Goal: Task Accomplishment & Management: Manage account settings

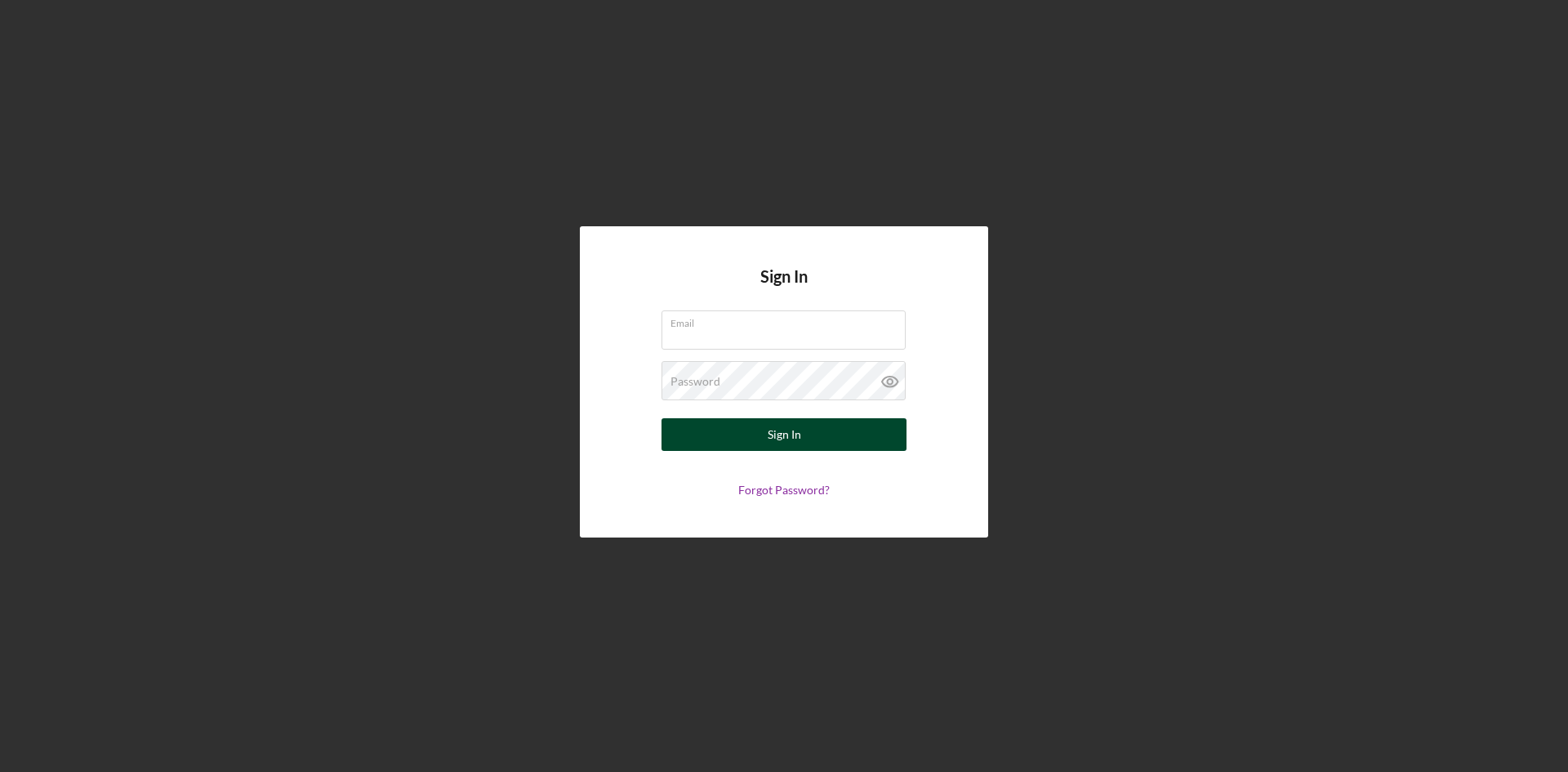
type input "[EMAIL_ADDRESS][DOMAIN_NAME]"
click at [777, 442] on div "Sign In" at bounding box center [784, 434] width 34 height 33
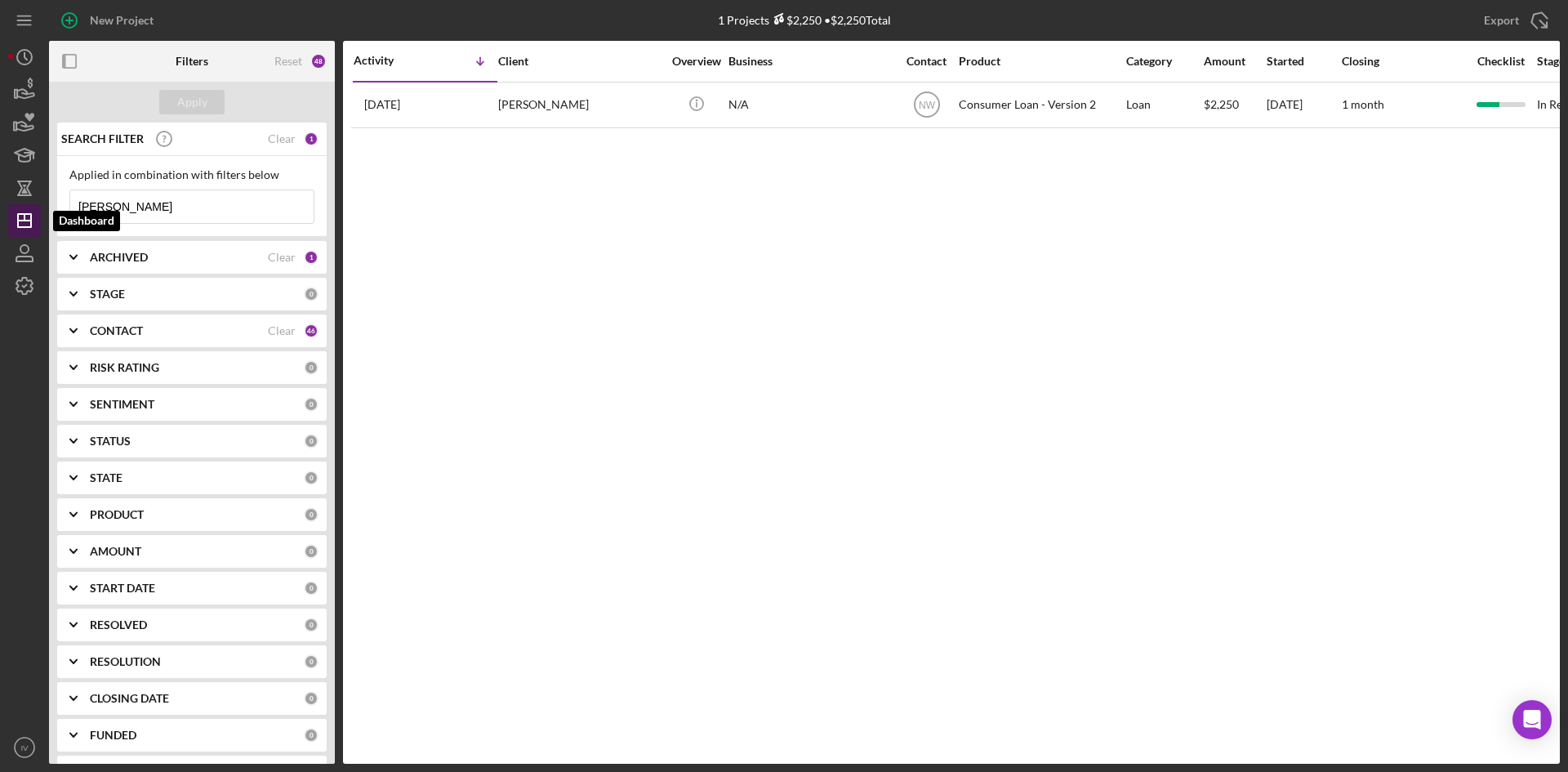
drag, startPoint x: 142, startPoint y: 211, endPoint x: 15, endPoint y: 214, distance: 127.0
click at [15, 214] on div "New Project 1 Projects $2,250 • $2,250 Total [PERSON_NAME] Export Icon/Export F…" at bounding box center [784, 381] width 1551 height 763
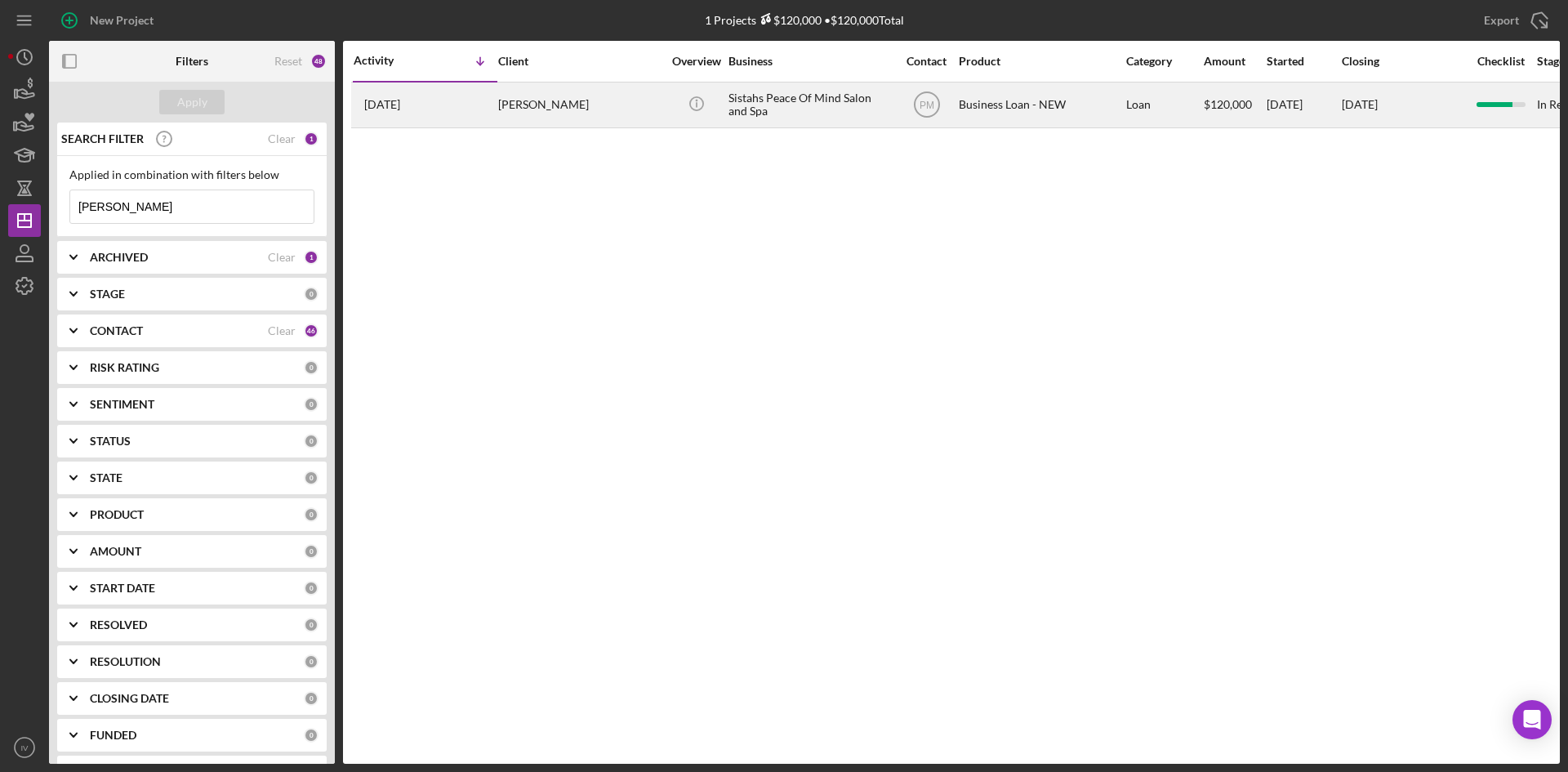
type input "[PERSON_NAME]"
click at [576, 119] on div "[PERSON_NAME]" at bounding box center [580, 105] width 163 height 44
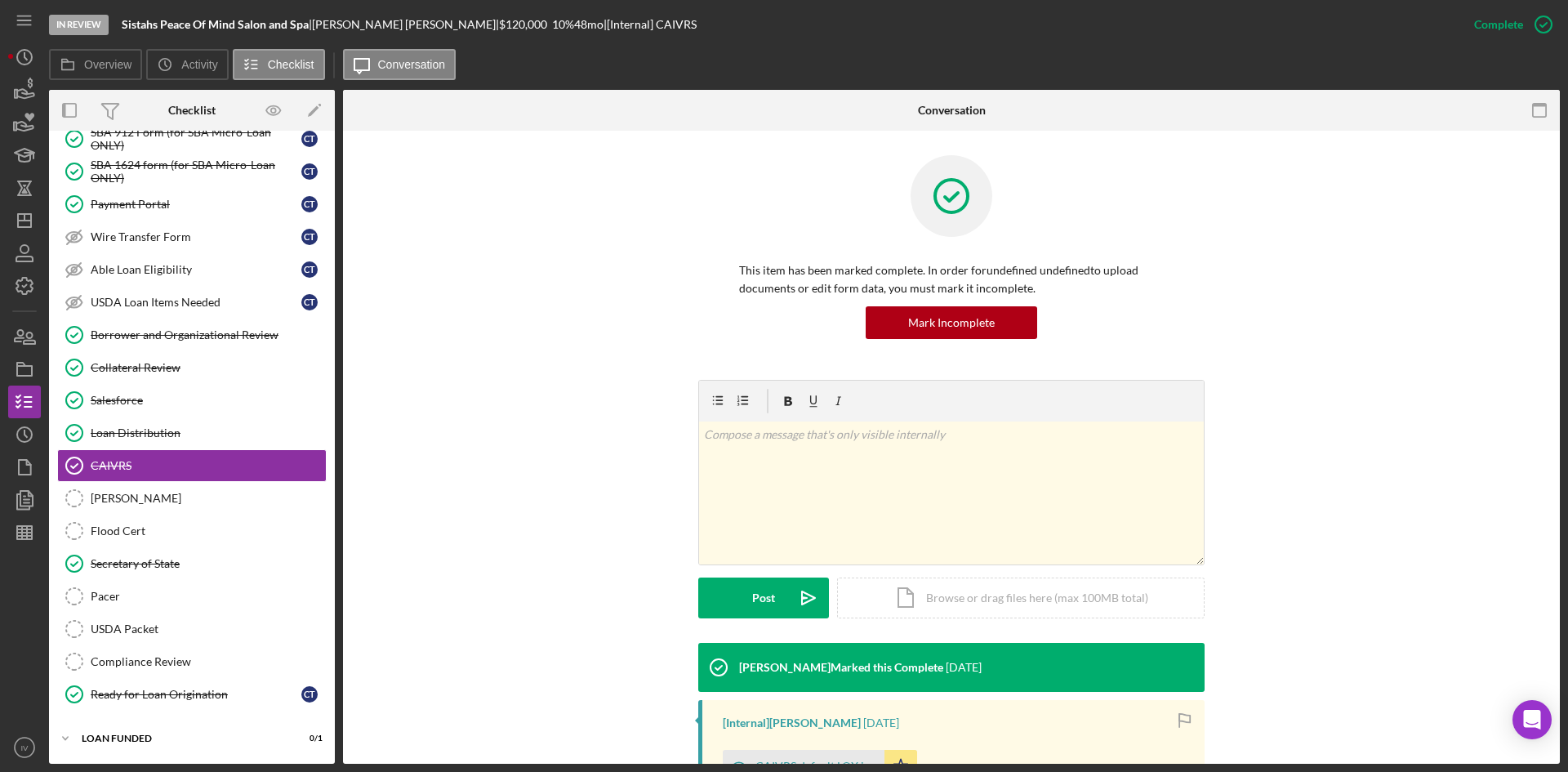
scroll to position [163, 0]
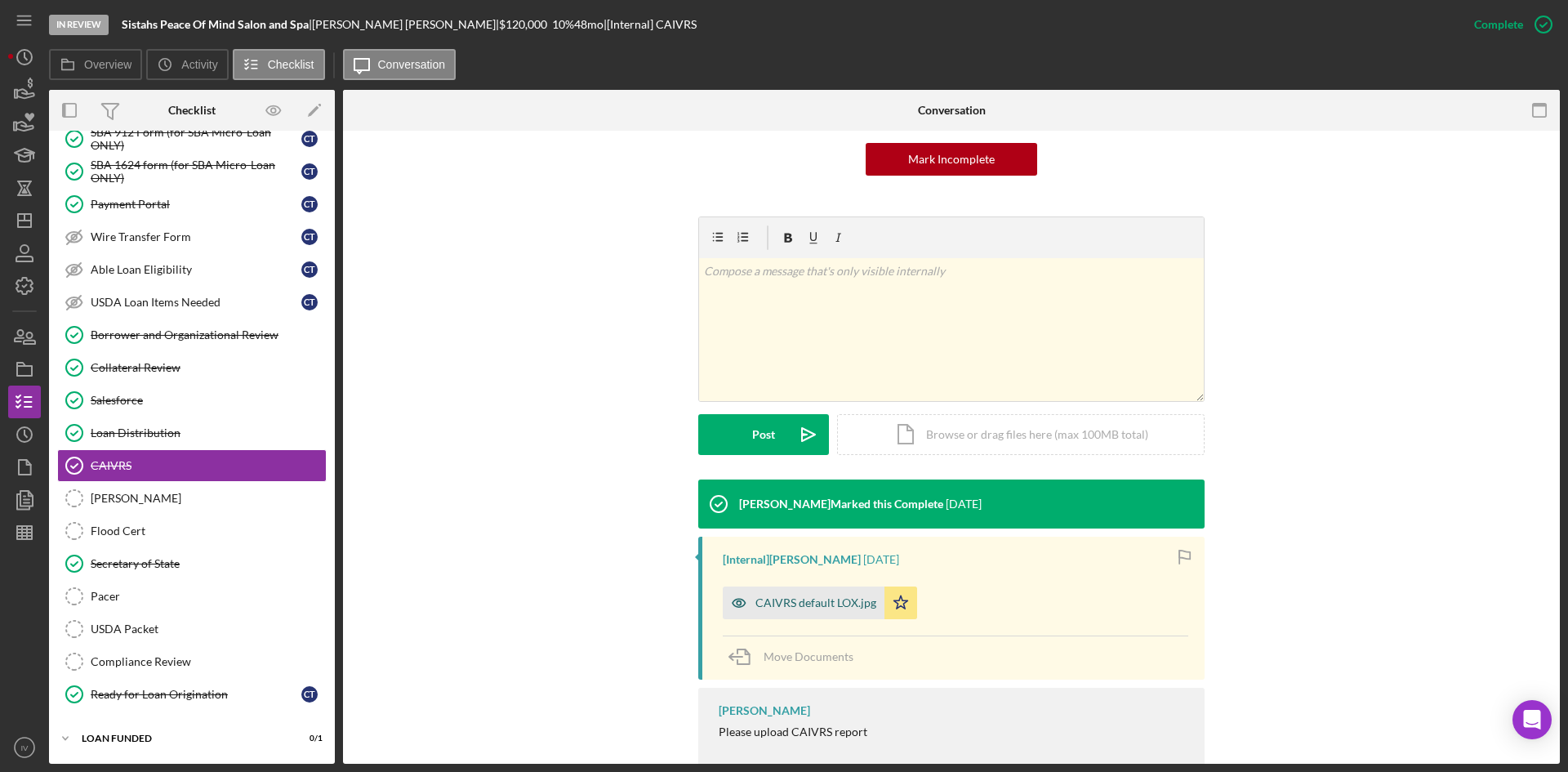
click at [819, 607] on div "CAIVRS default LOX.jpg" at bounding box center [816, 602] width 121 height 13
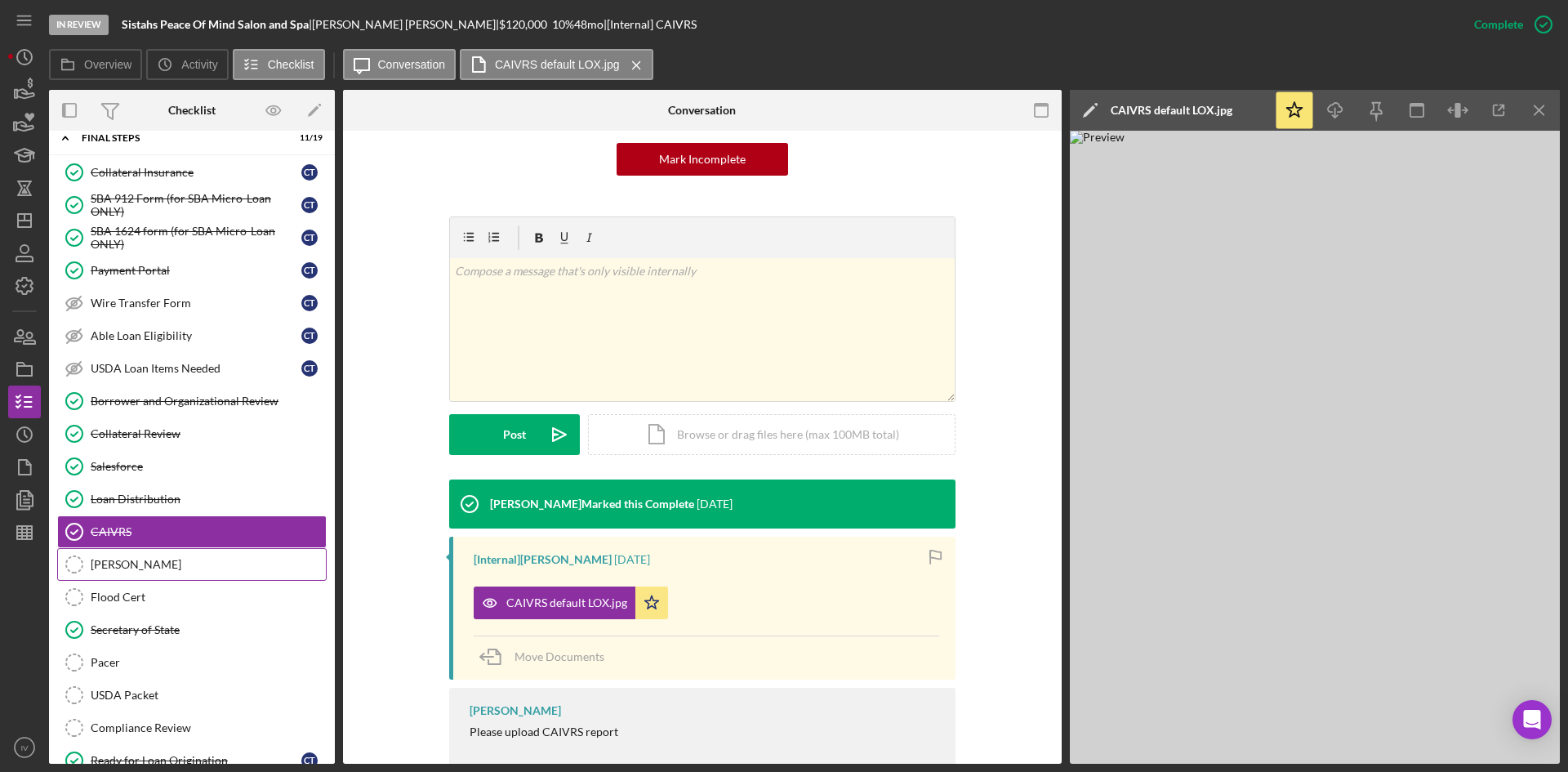
scroll to position [229, 0]
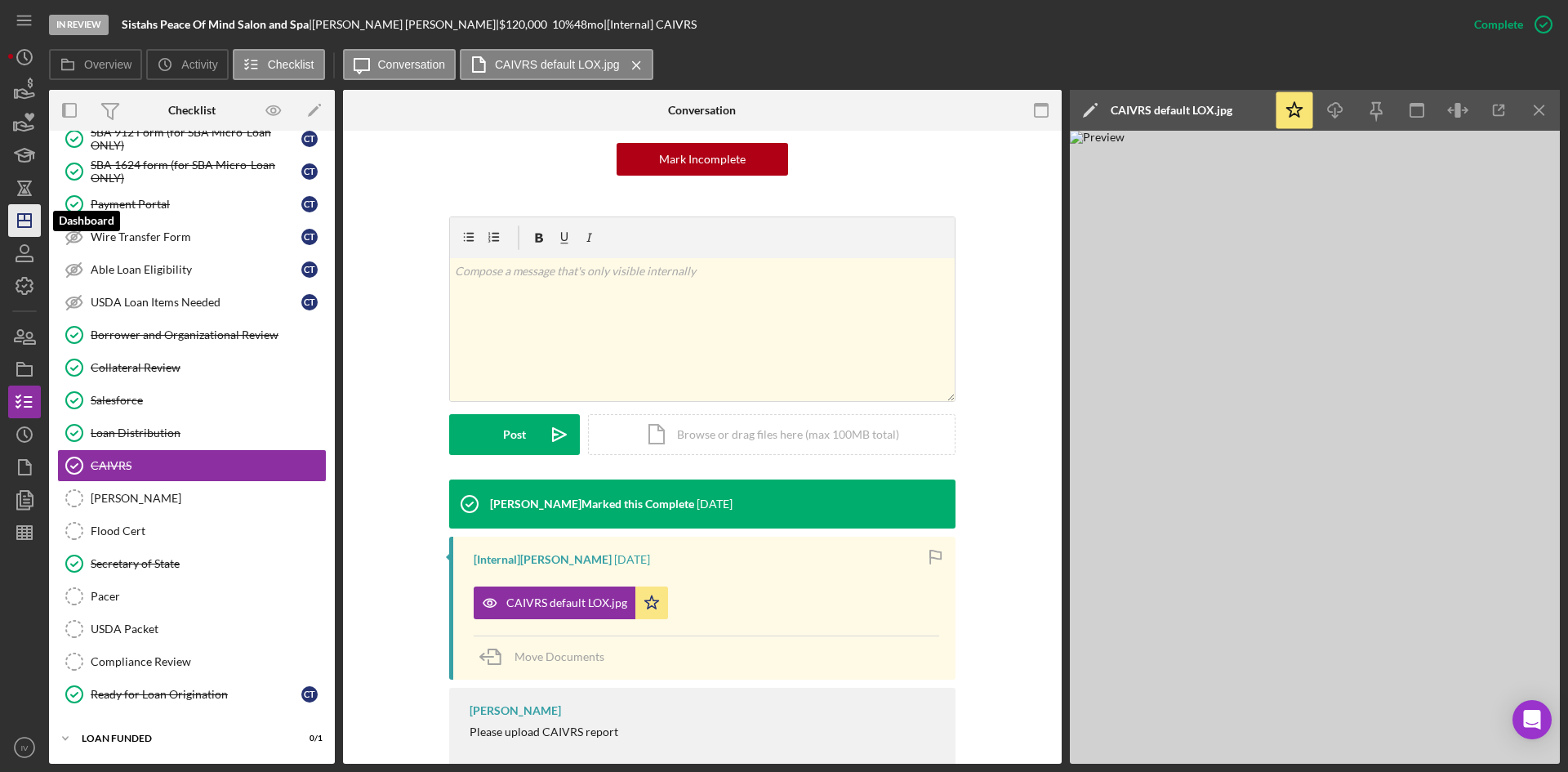
click at [29, 212] on icon "Icon/Dashboard" at bounding box center [25, 220] width 41 height 41
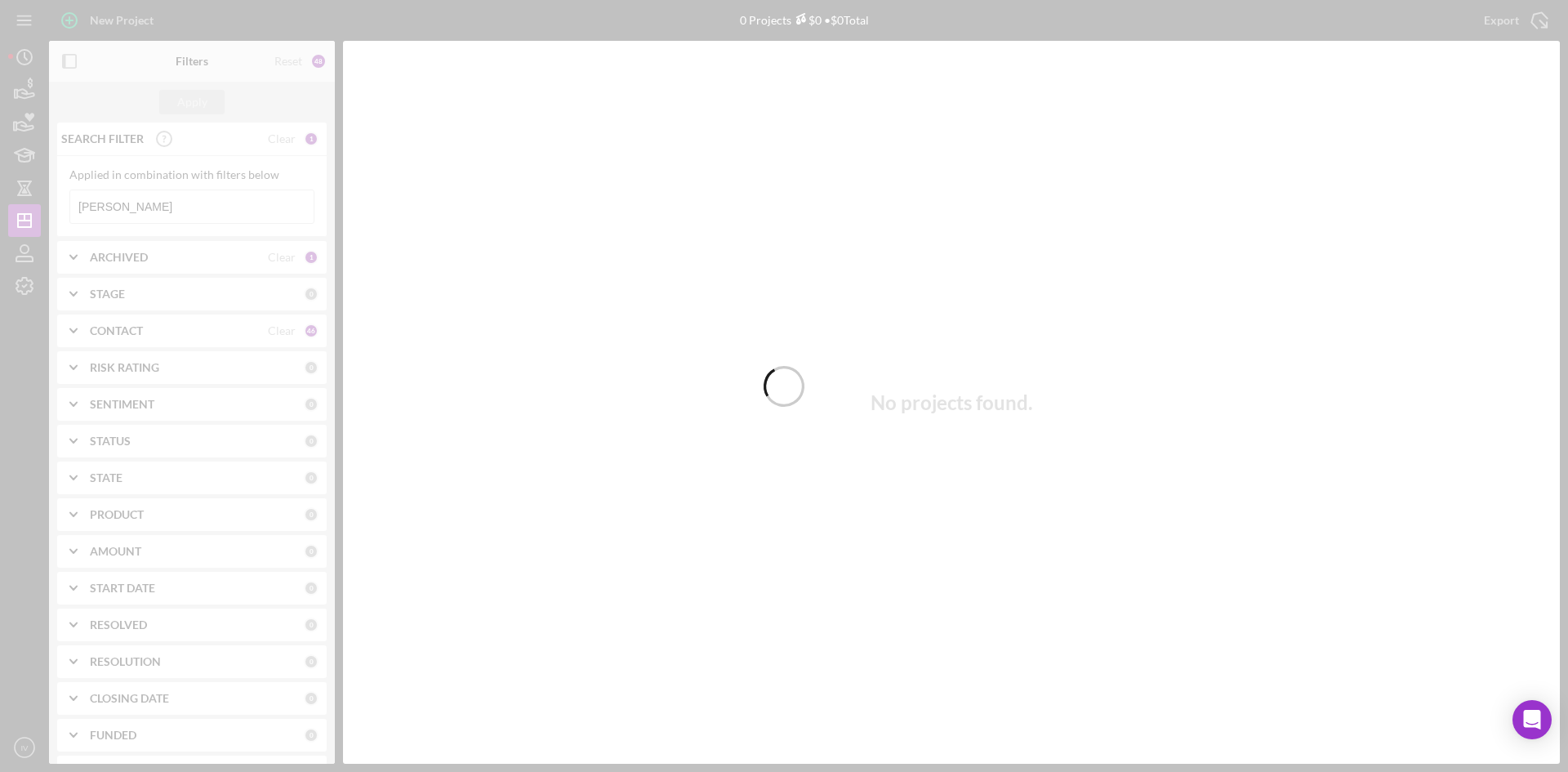
click at [124, 213] on div at bounding box center [784, 386] width 1568 height 772
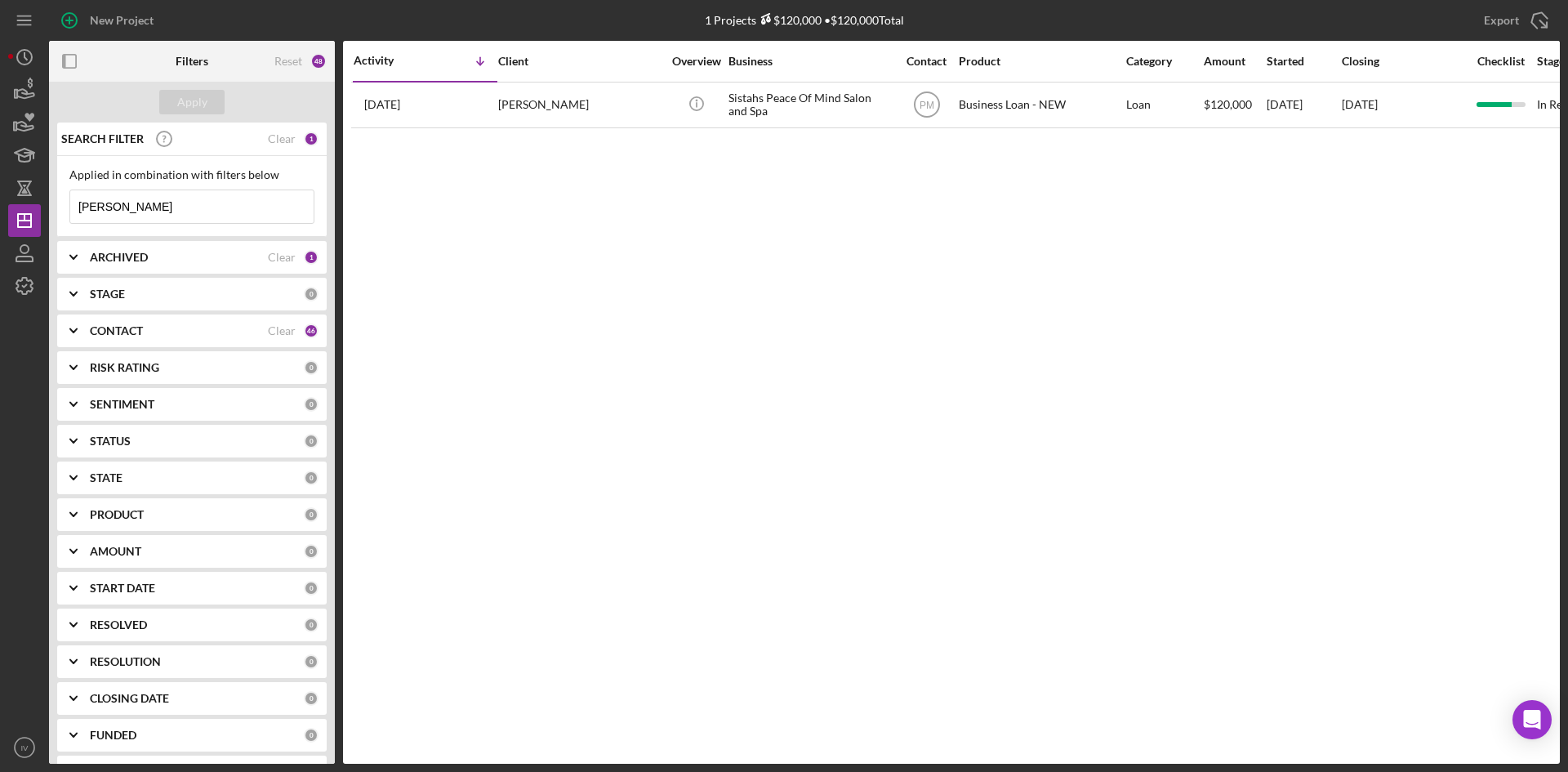
drag, startPoint x: 140, startPoint y: 205, endPoint x: 65, endPoint y: 208, distance: 75.1
click at [65, 208] on div "Applied in combination with filters below [PERSON_NAME] Icon/Menu Close" at bounding box center [191, 196] width 269 height 81
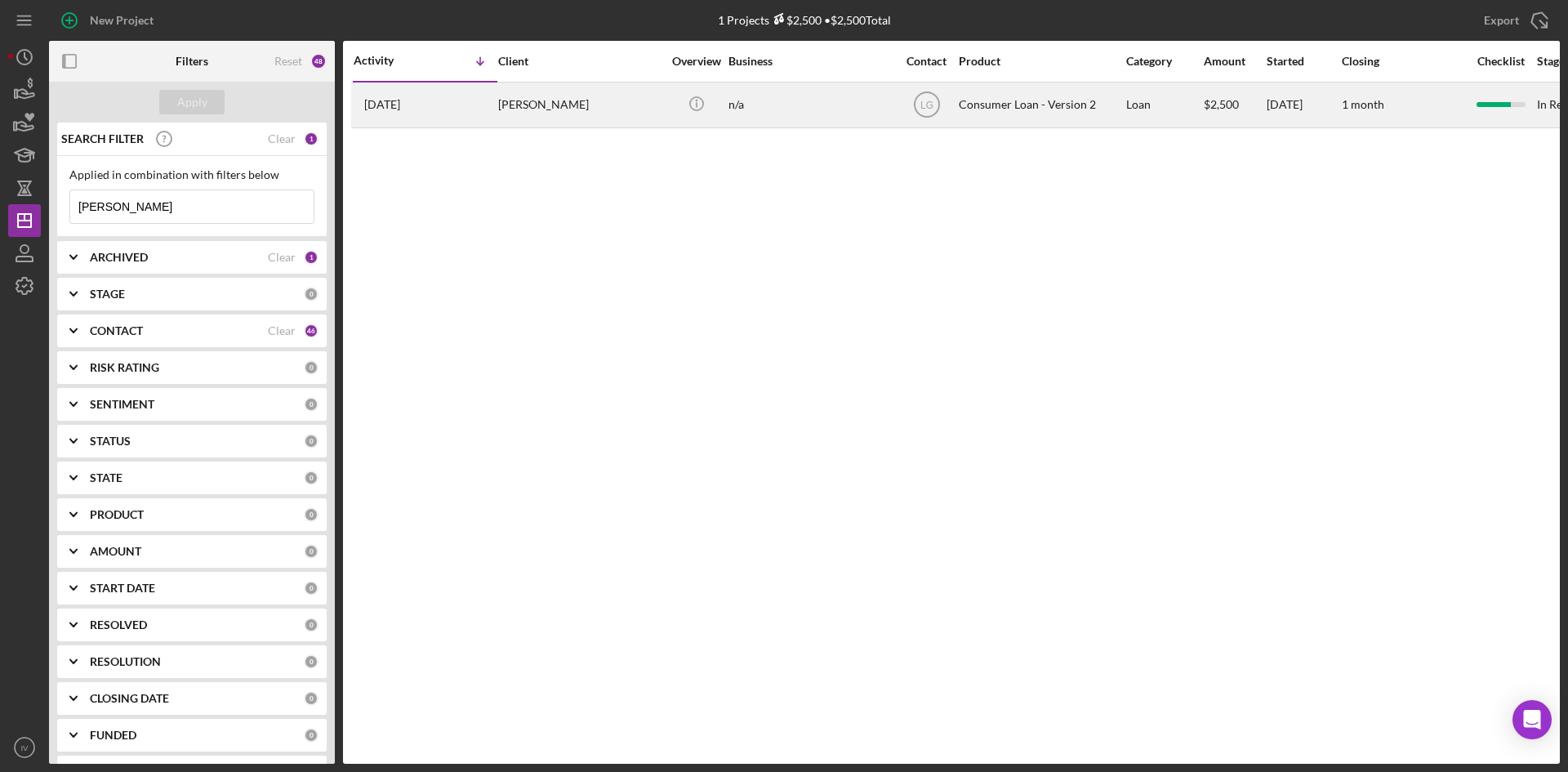
type input "[PERSON_NAME]"
click at [521, 109] on div "[PERSON_NAME]" at bounding box center [580, 105] width 163 height 44
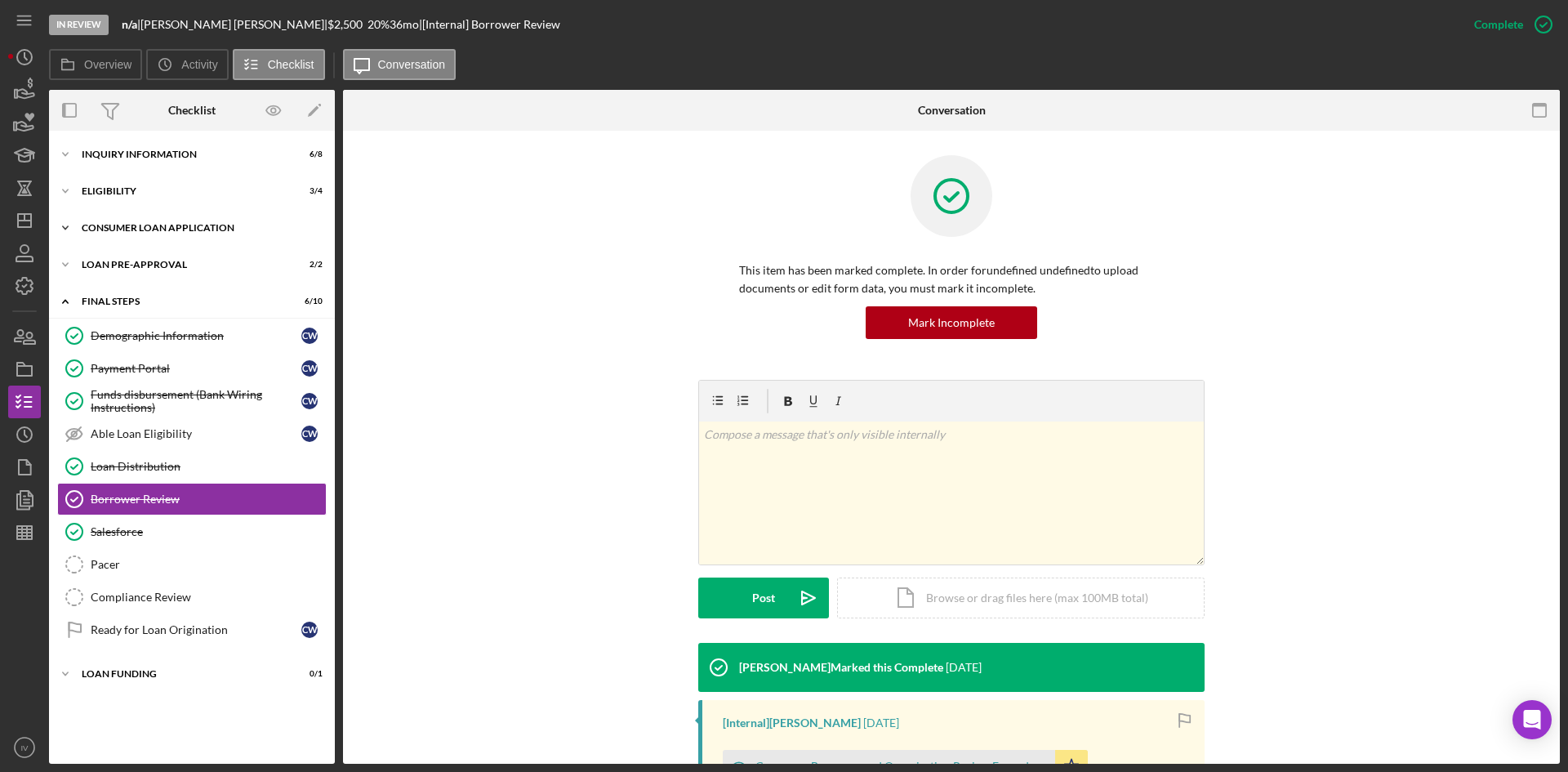
click at [93, 235] on div "Icon/Expander Consumer Loan Application 7 / 9" at bounding box center [192, 227] width 286 height 33
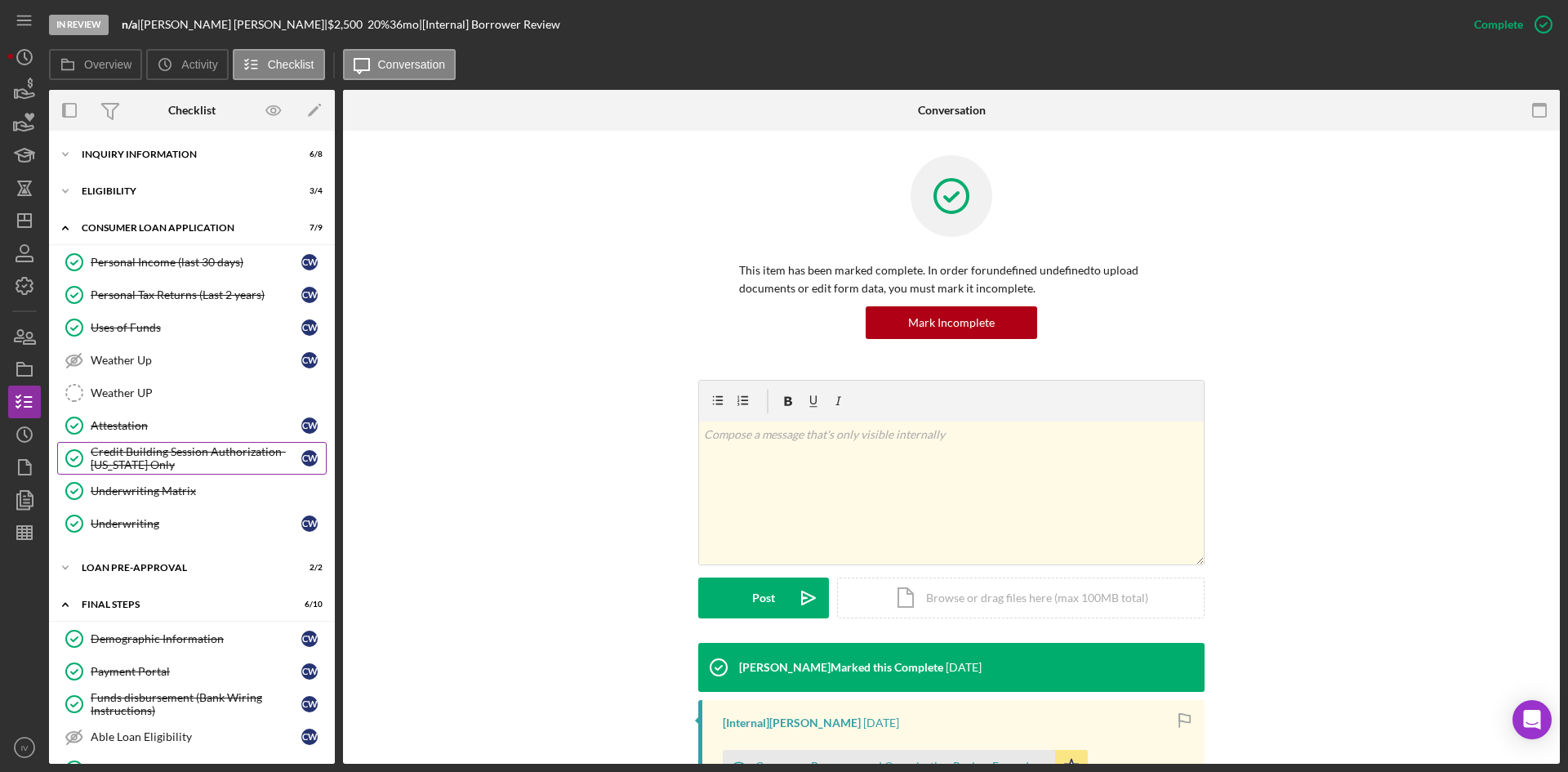
click at [217, 471] on div "Credit Building Session Authorization- [US_STATE] Only" at bounding box center [195, 458] width 211 height 26
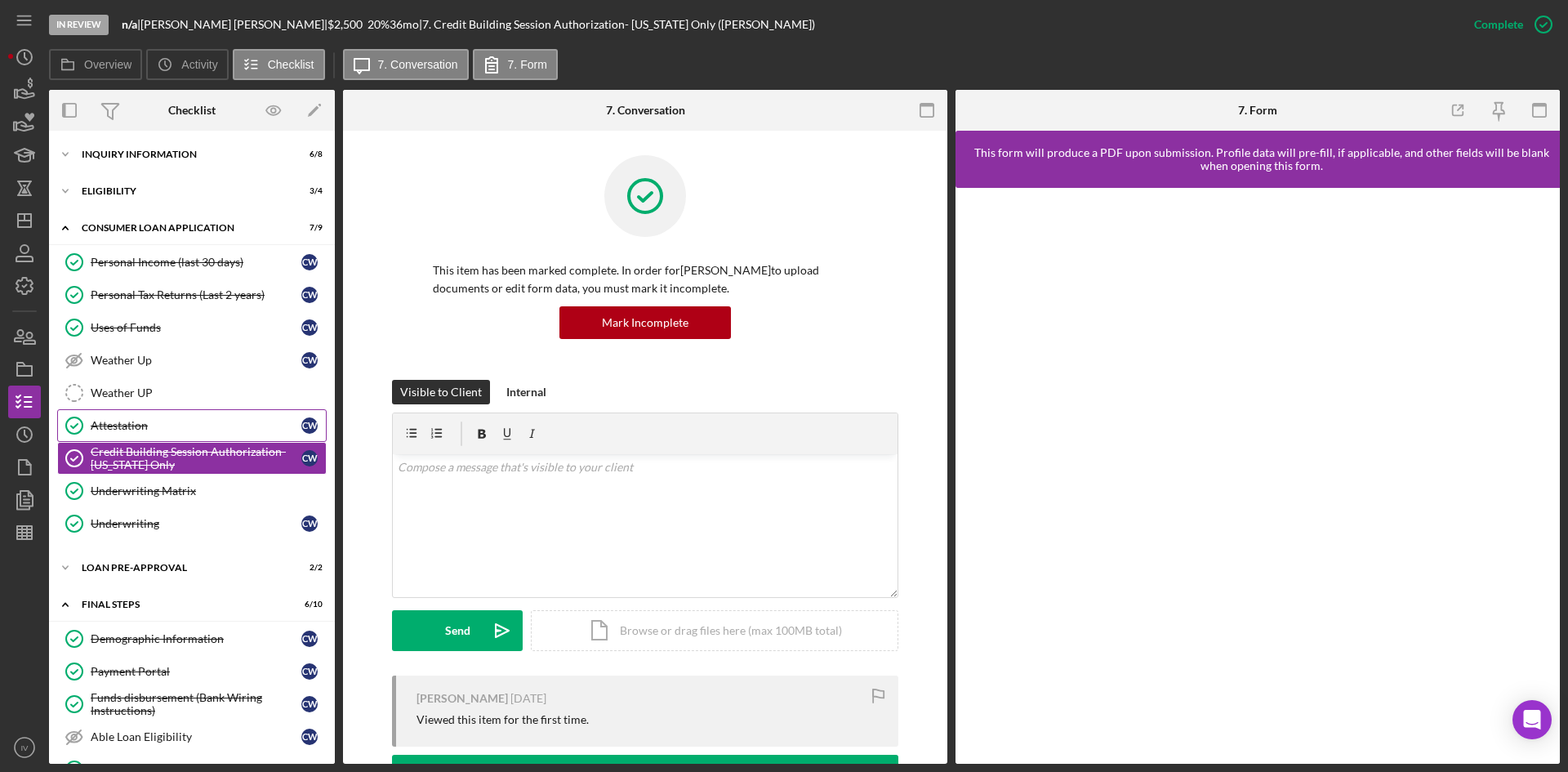
click at [136, 424] on div "Attestation" at bounding box center [195, 425] width 211 height 13
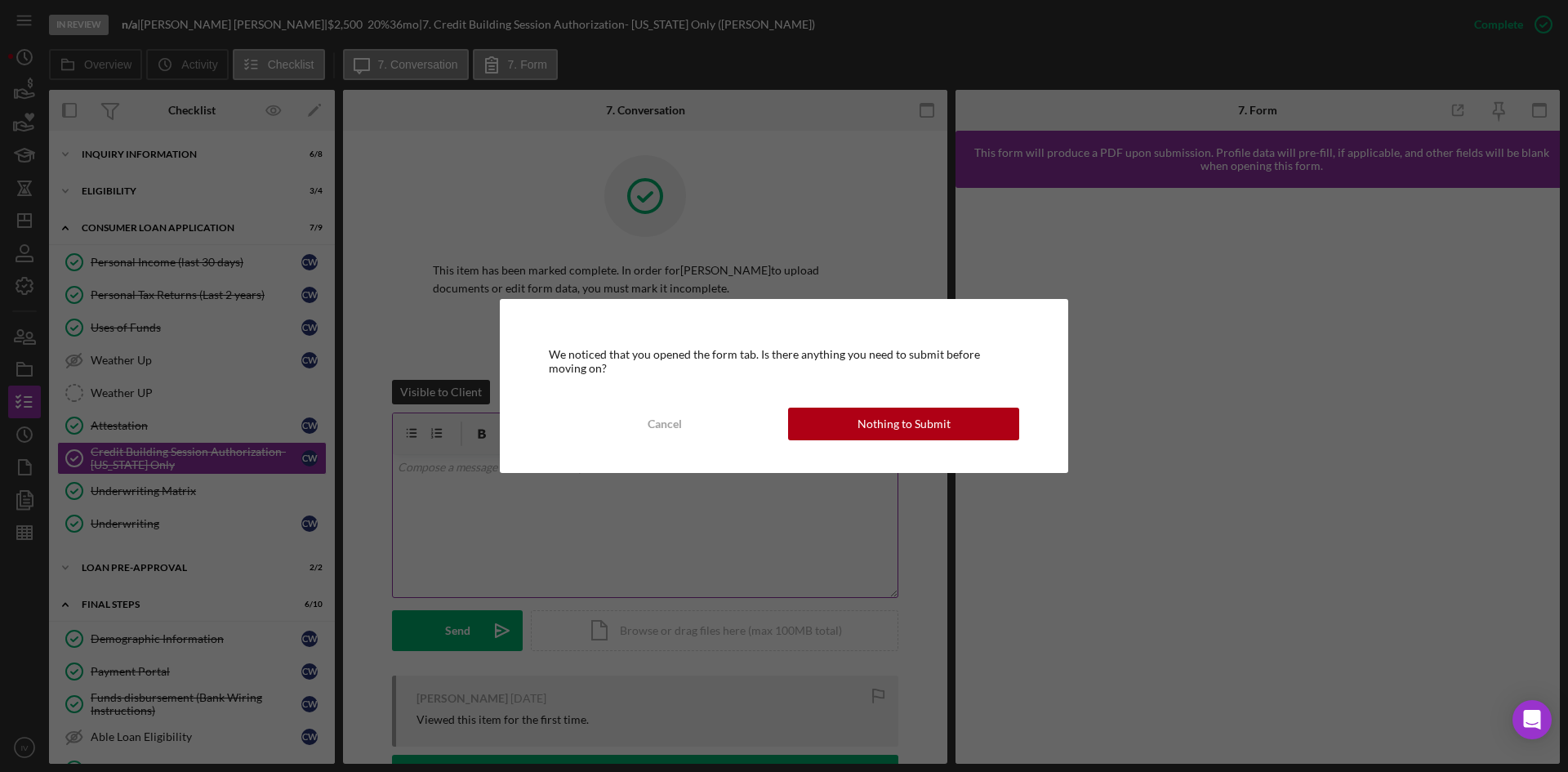
click at [657, 420] on div "Cancel" at bounding box center [665, 424] width 35 height 33
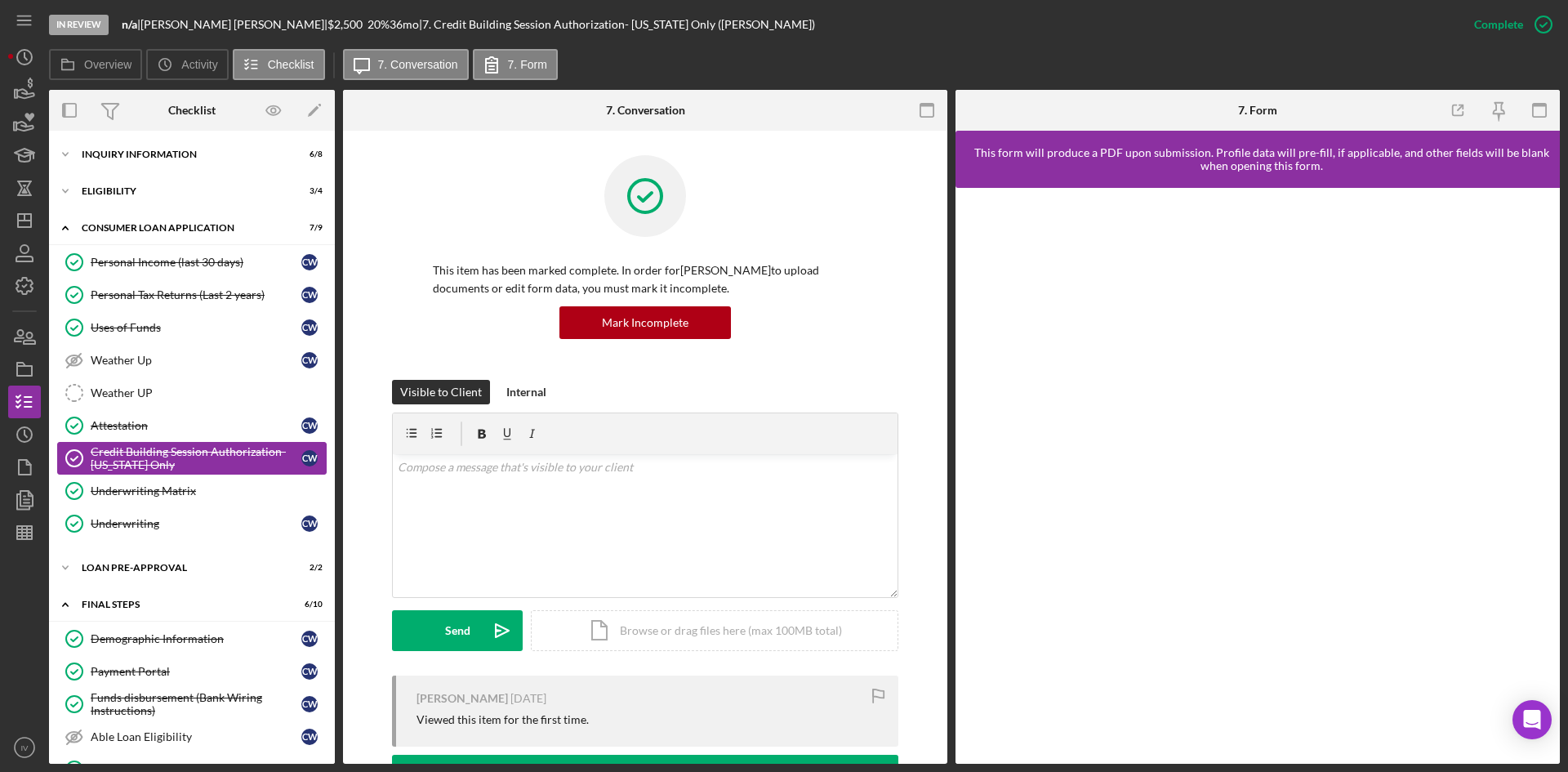
click at [160, 459] on div "Credit Building Session Authorization- [US_STATE] Only" at bounding box center [195, 458] width 211 height 26
click at [159, 429] on div "Attestation" at bounding box center [195, 425] width 211 height 13
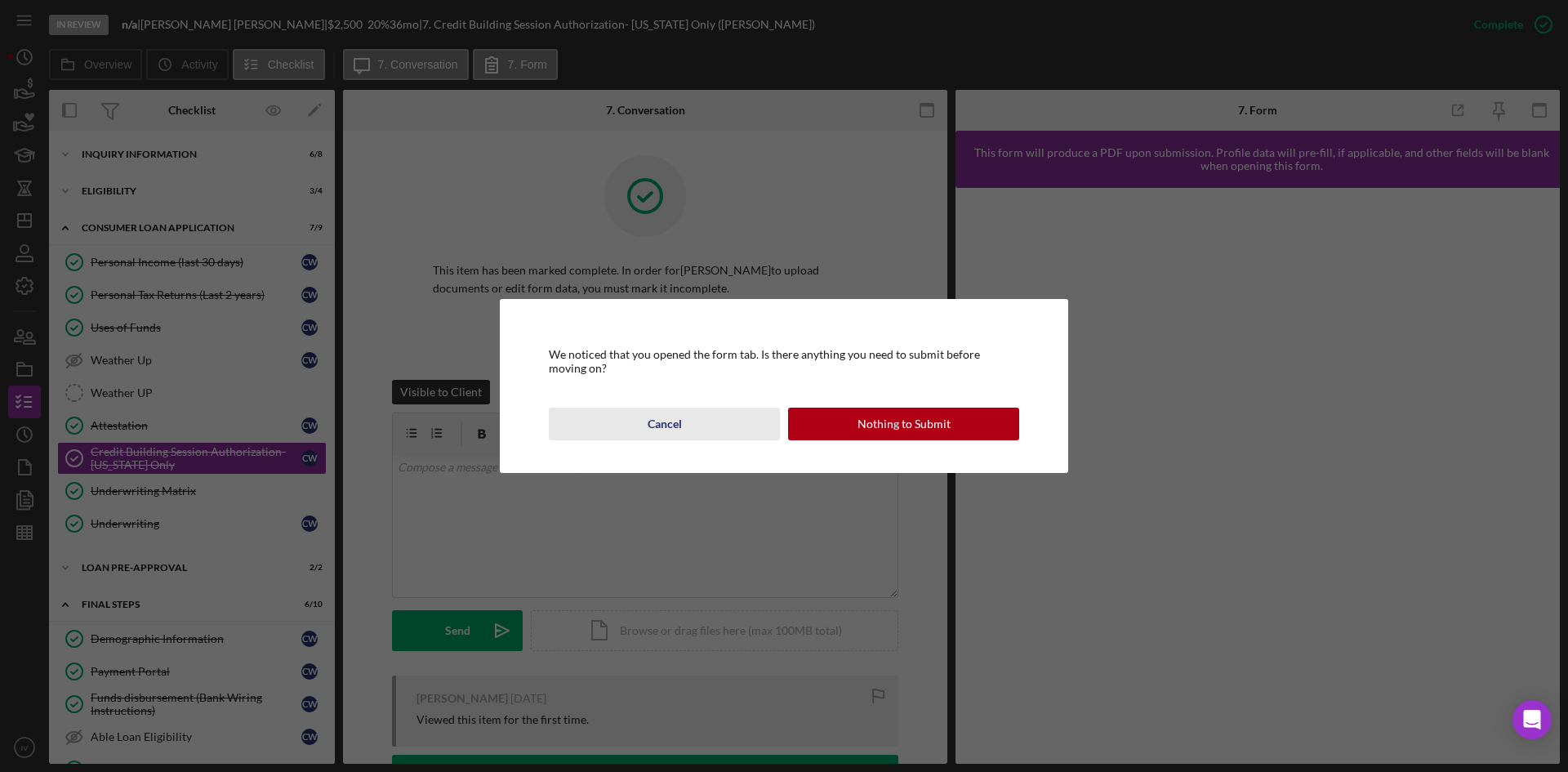
click at [647, 435] on button "Cancel" at bounding box center [665, 424] width 231 height 33
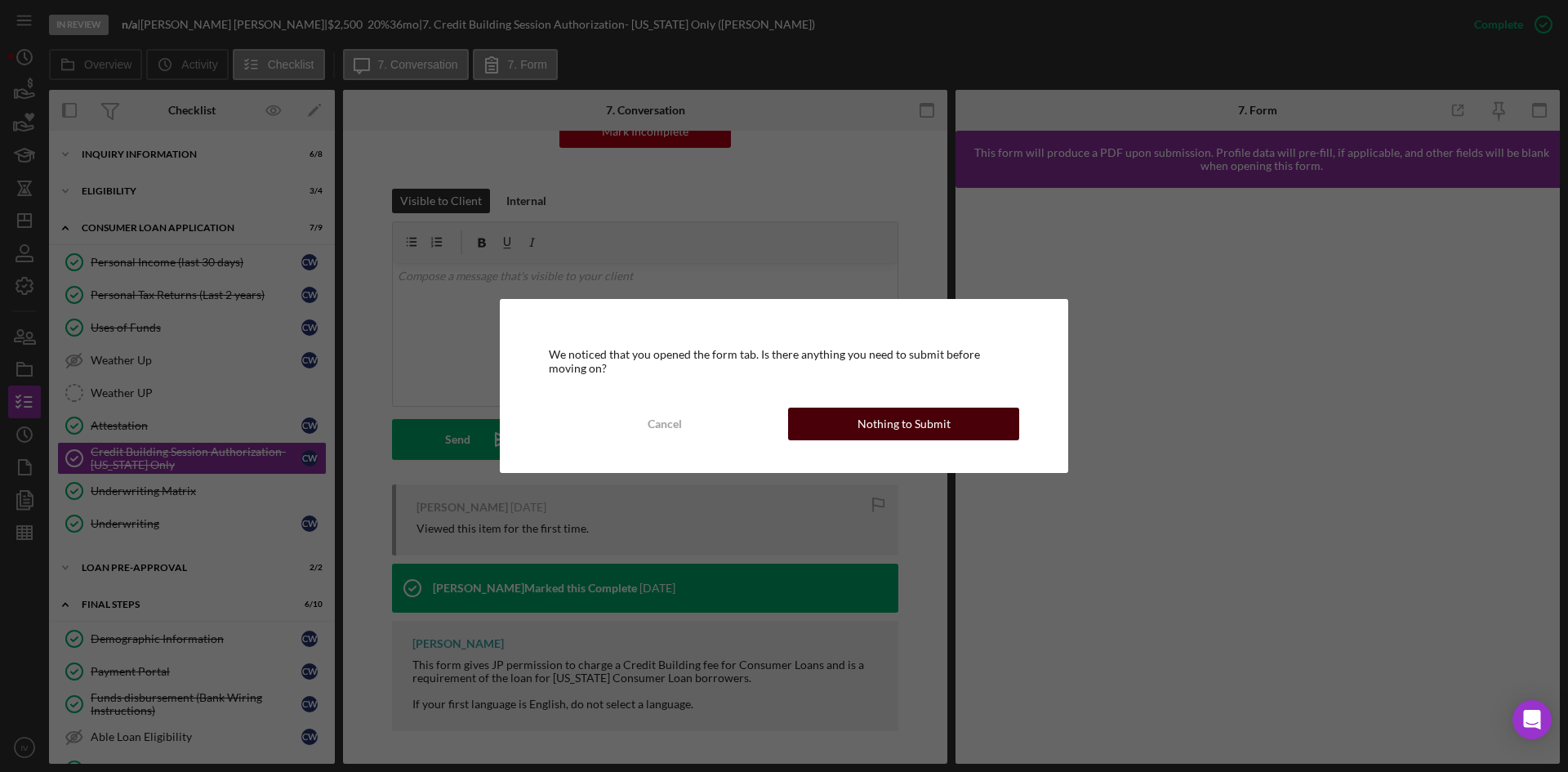
click at [903, 422] on div "Nothing to Submit" at bounding box center [903, 424] width 93 height 33
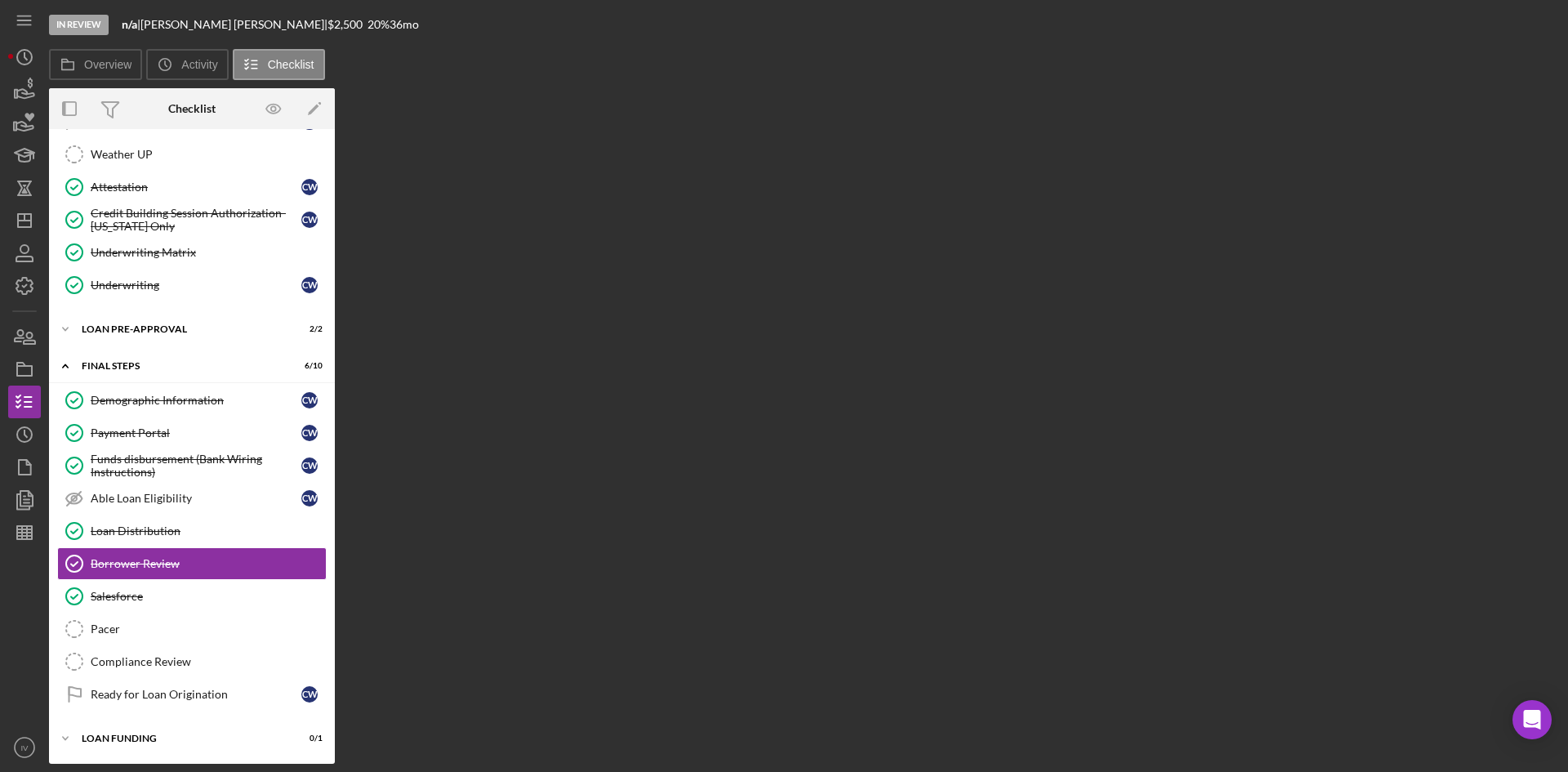
scroll to position [238, 0]
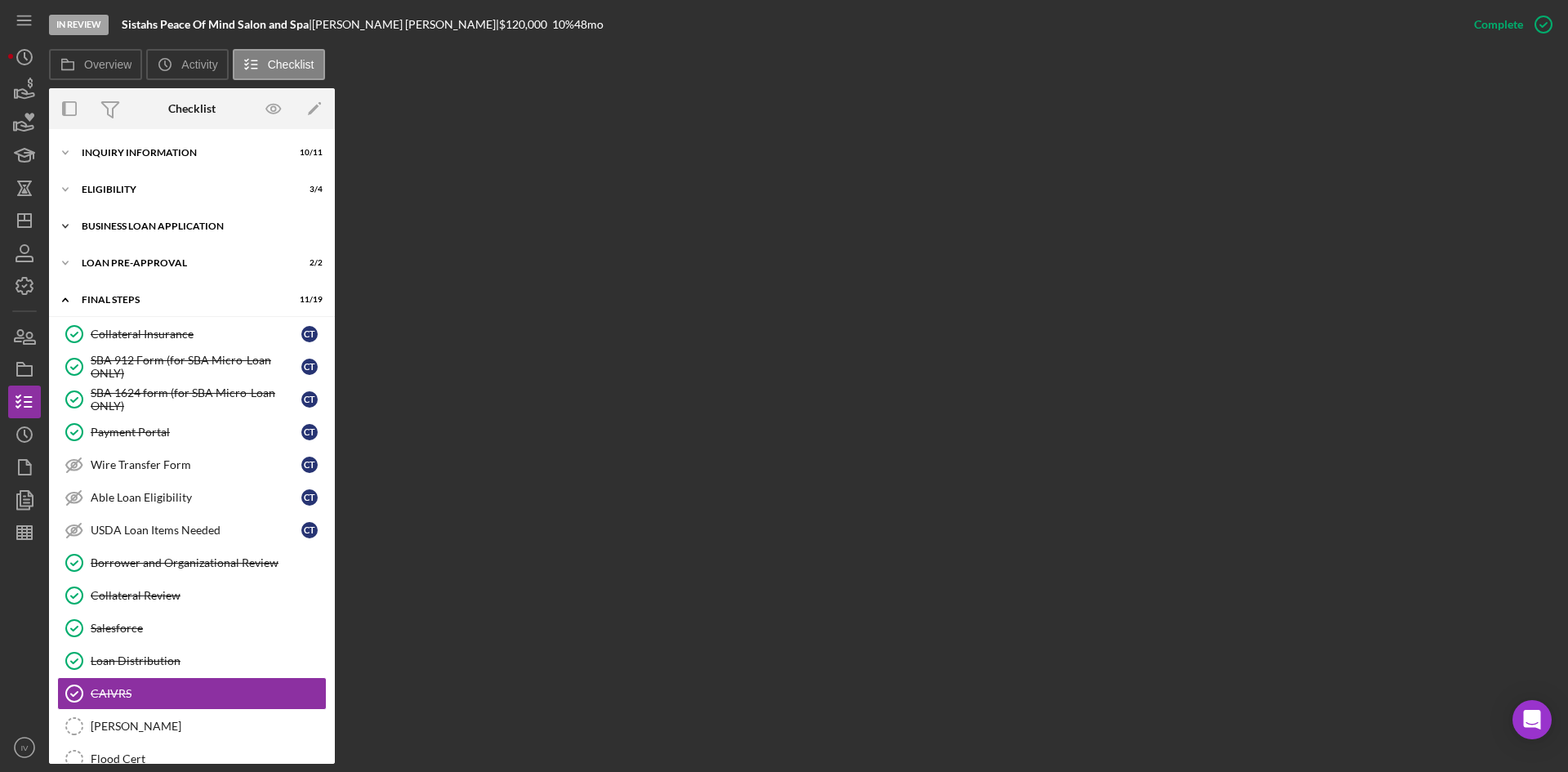
click at [103, 224] on div "BUSINESS LOAN APPLICATION" at bounding box center [198, 226] width 233 height 10
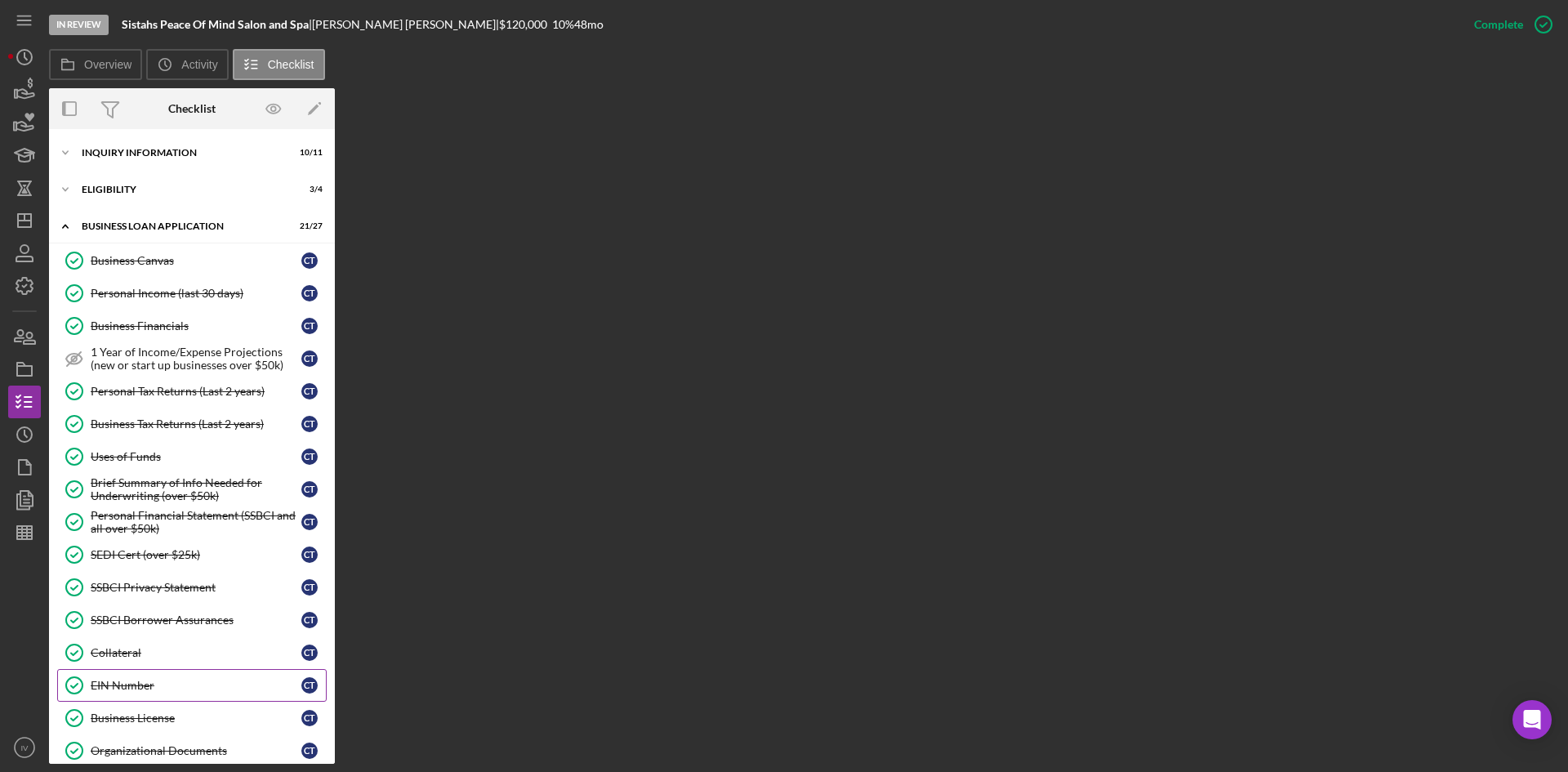
click at [99, 679] on div "EIN Number" at bounding box center [195, 685] width 211 height 13
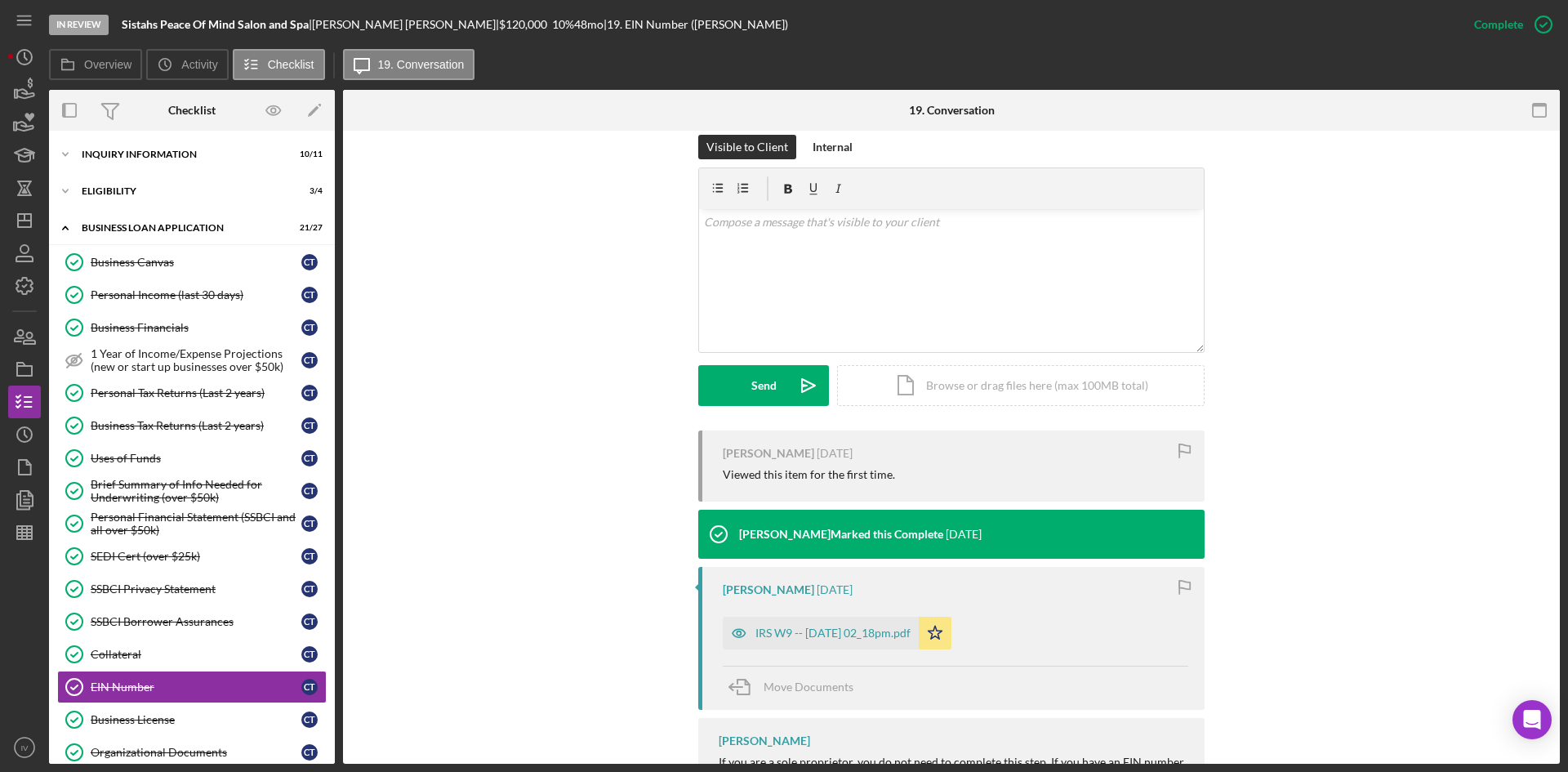
scroll to position [316, 0]
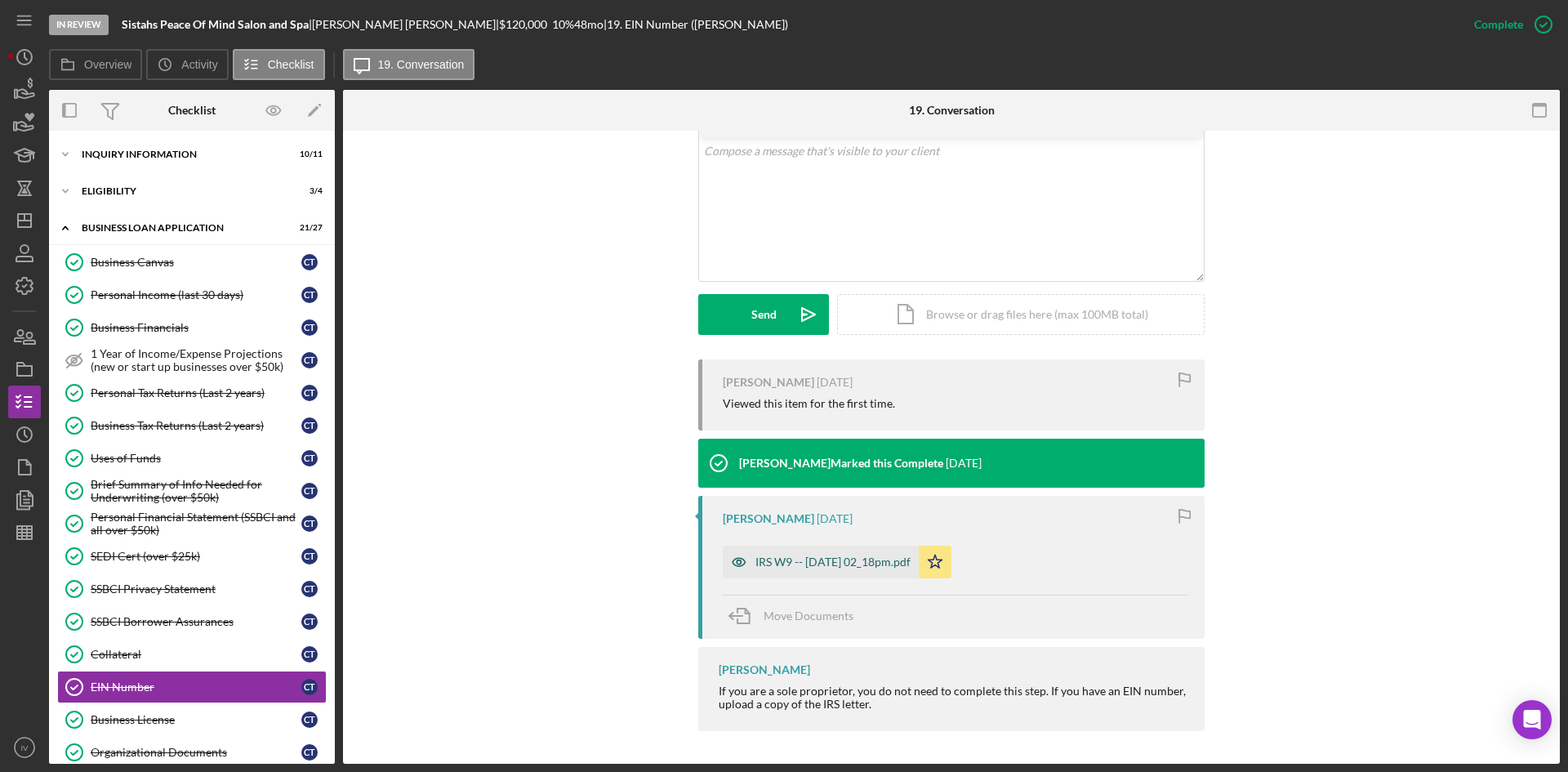
click at [836, 554] on div "IRS W9 -- [DATE] 02_18pm.pdf" at bounding box center [820, 561] width 196 height 33
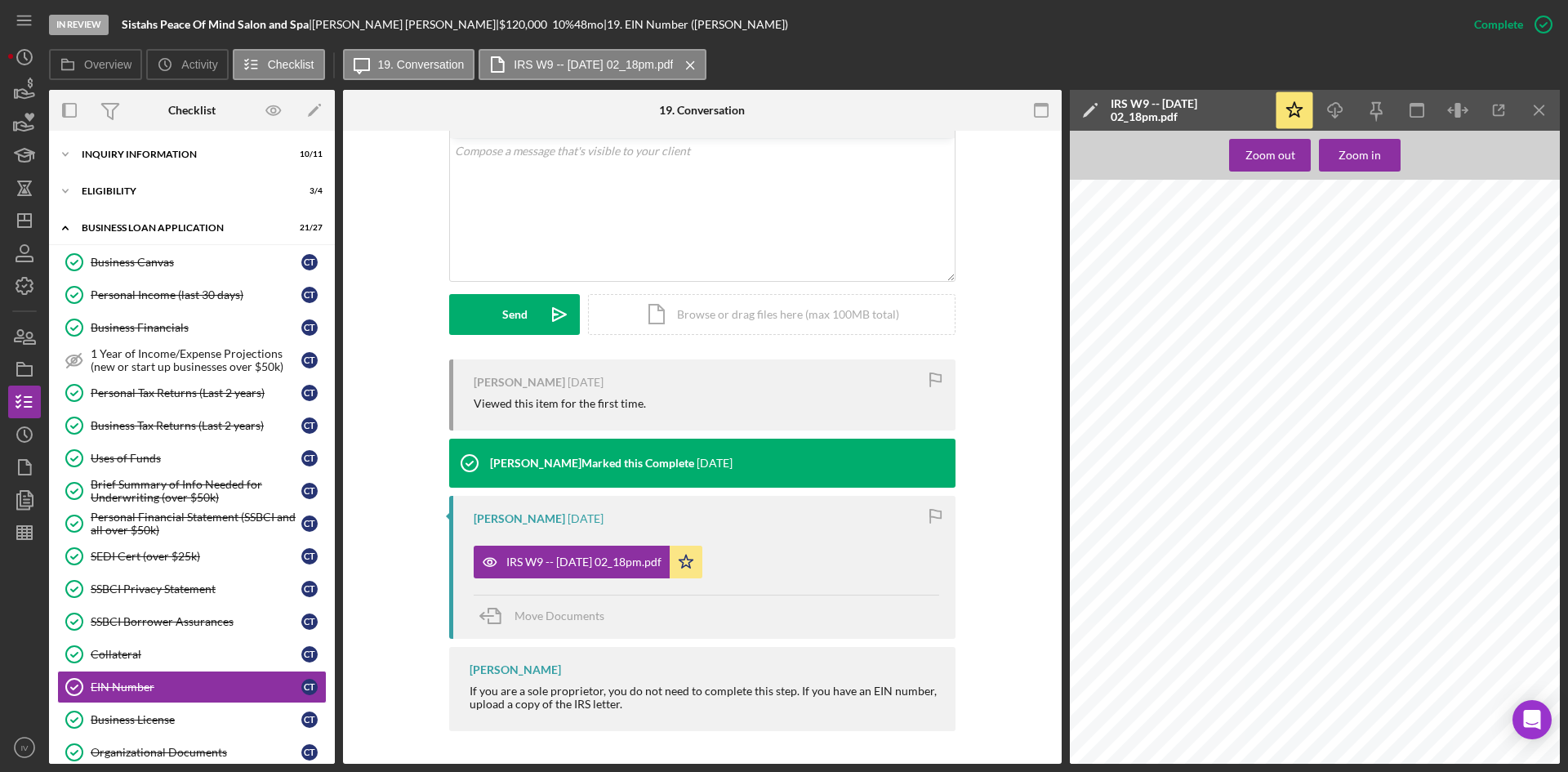
scroll to position [0, 0]
click at [105, 148] on div "Icon/Expander INQUIRY INFORMATION 10 / 11" at bounding box center [192, 154] width 286 height 33
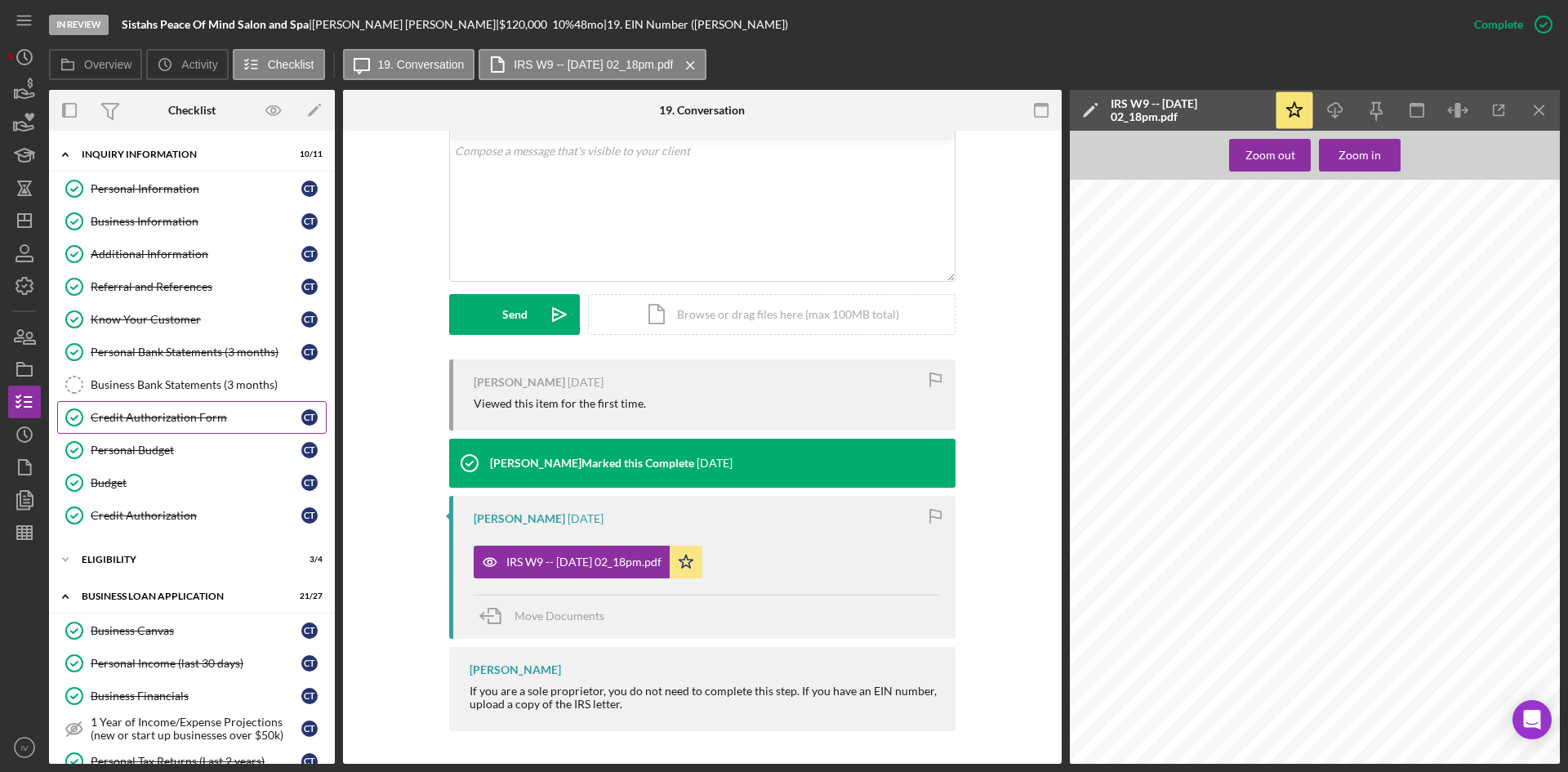
click at [173, 411] on div "Credit Authorization Form" at bounding box center [195, 417] width 211 height 13
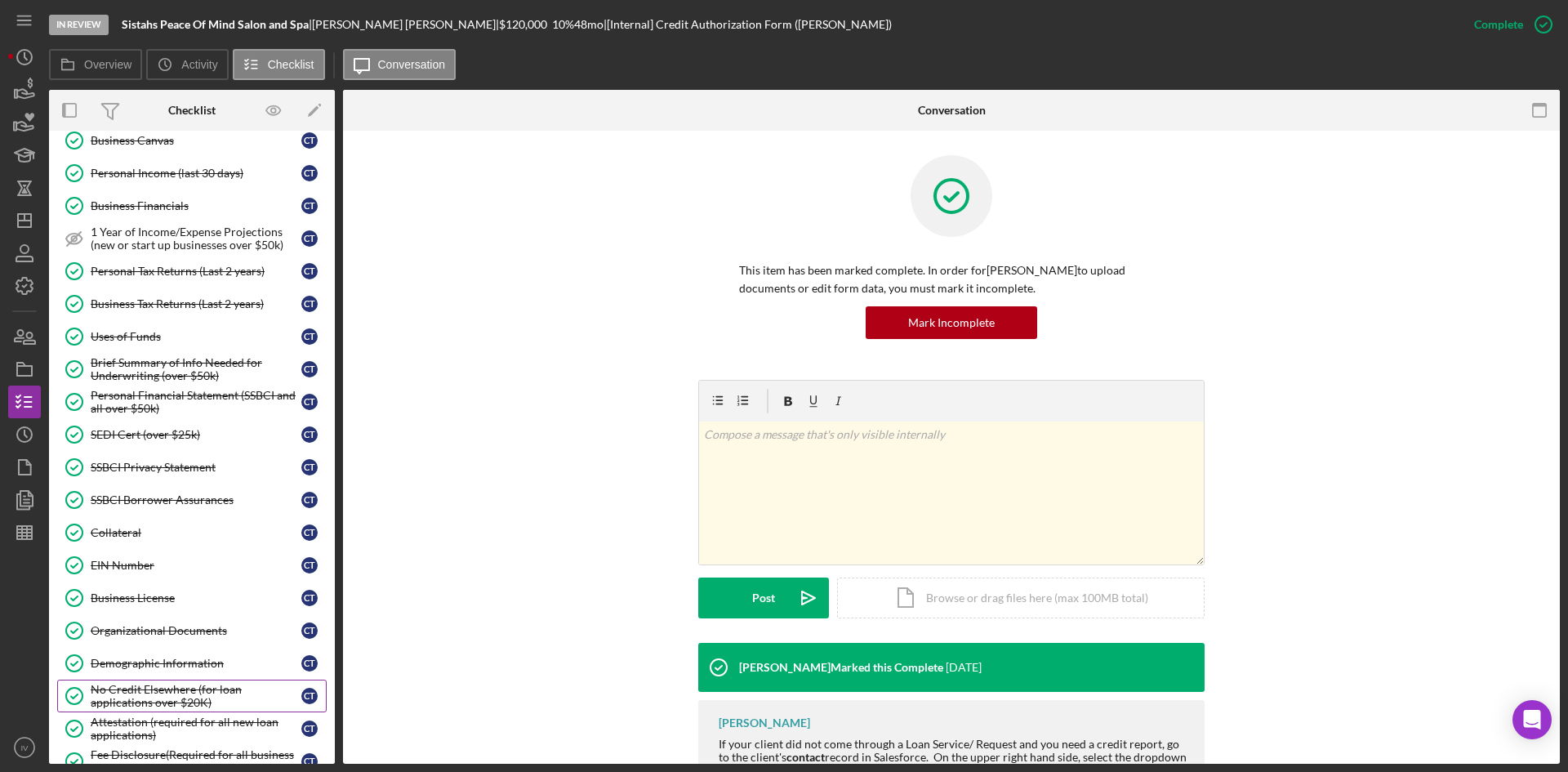
scroll to position [571, 0]
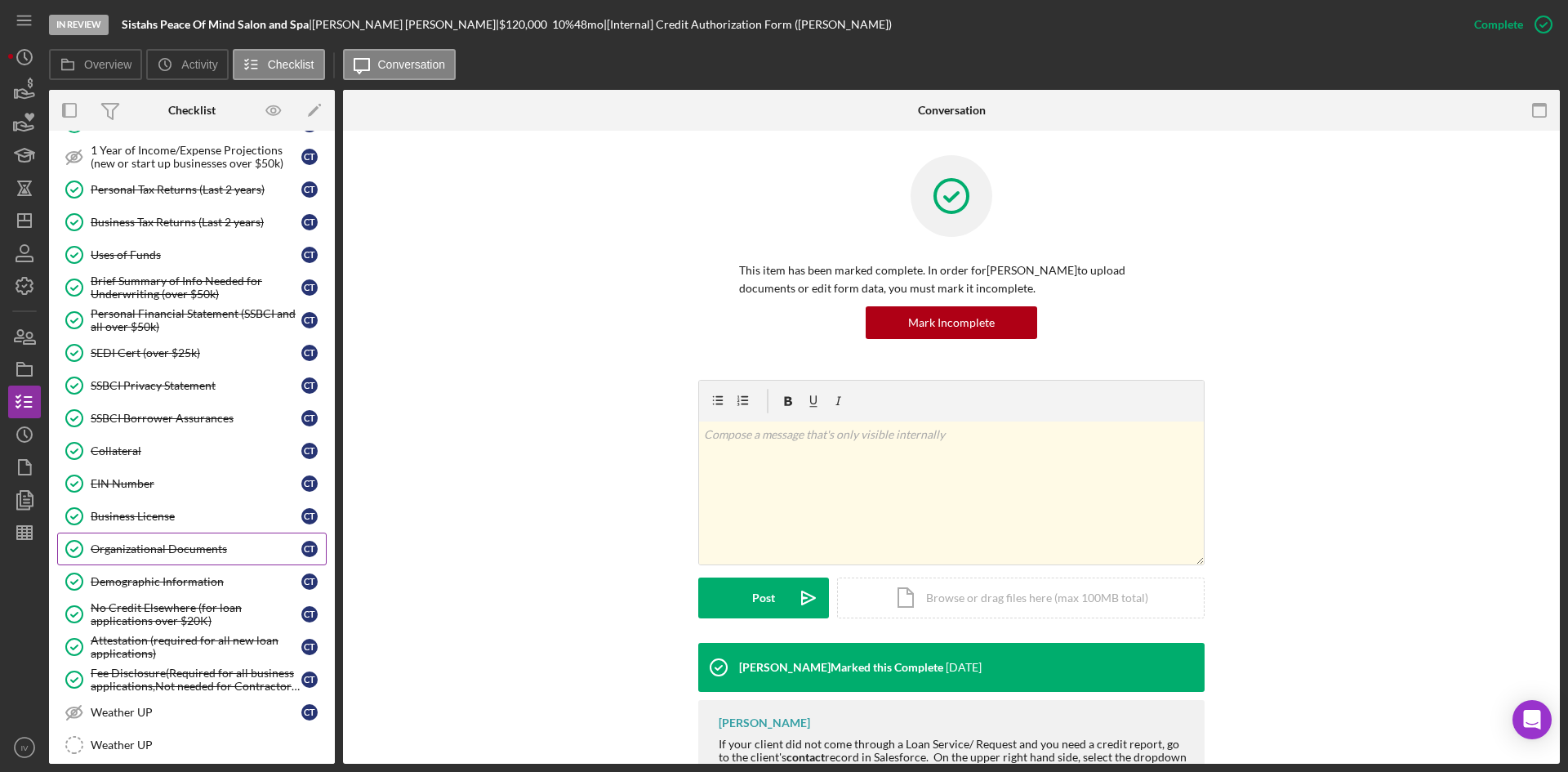
click at [184, 546] on div "Organizational Documents" at bounding box center [195, 548] width 211 height 13
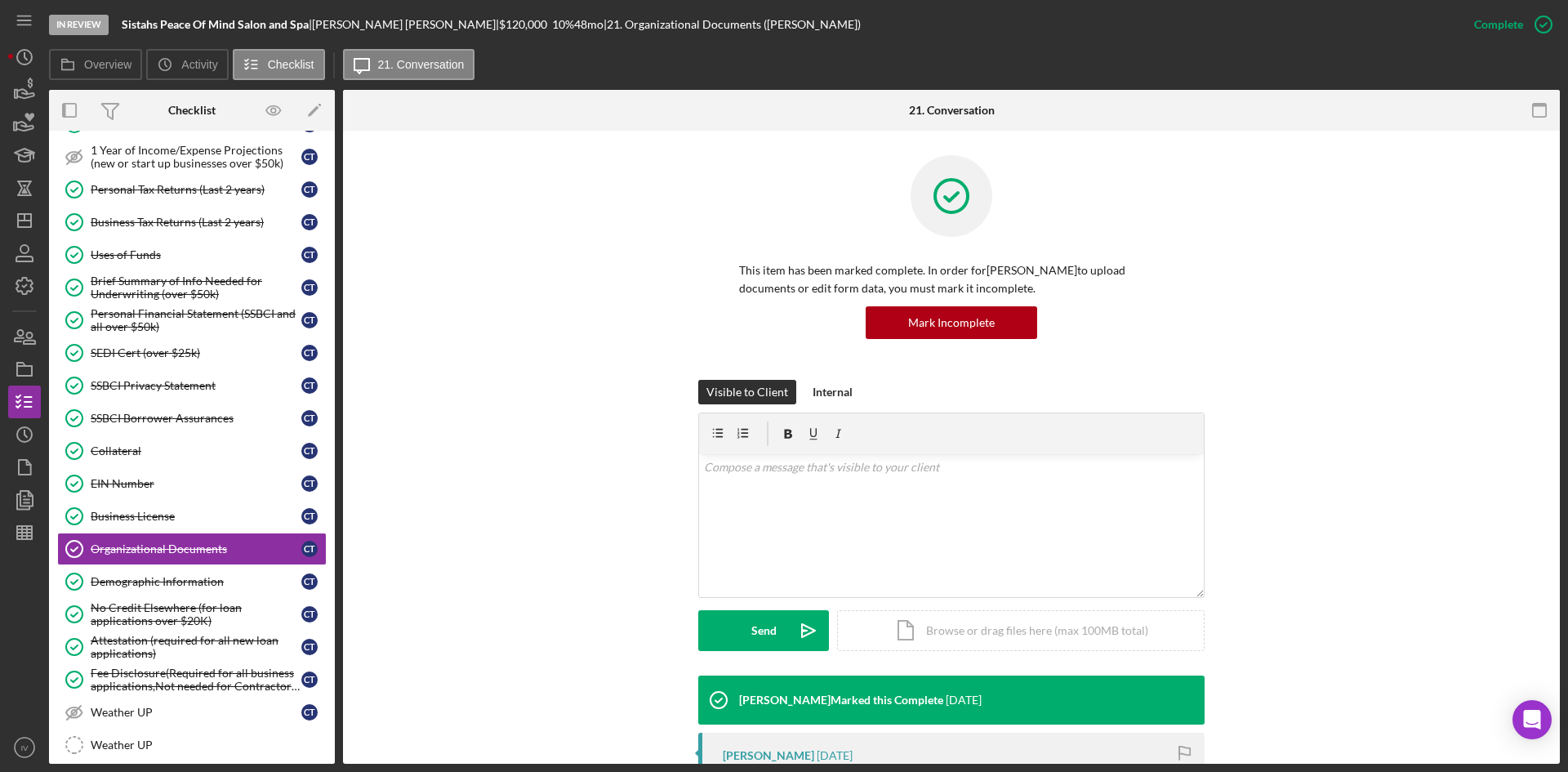
scroll to position [245, 0]
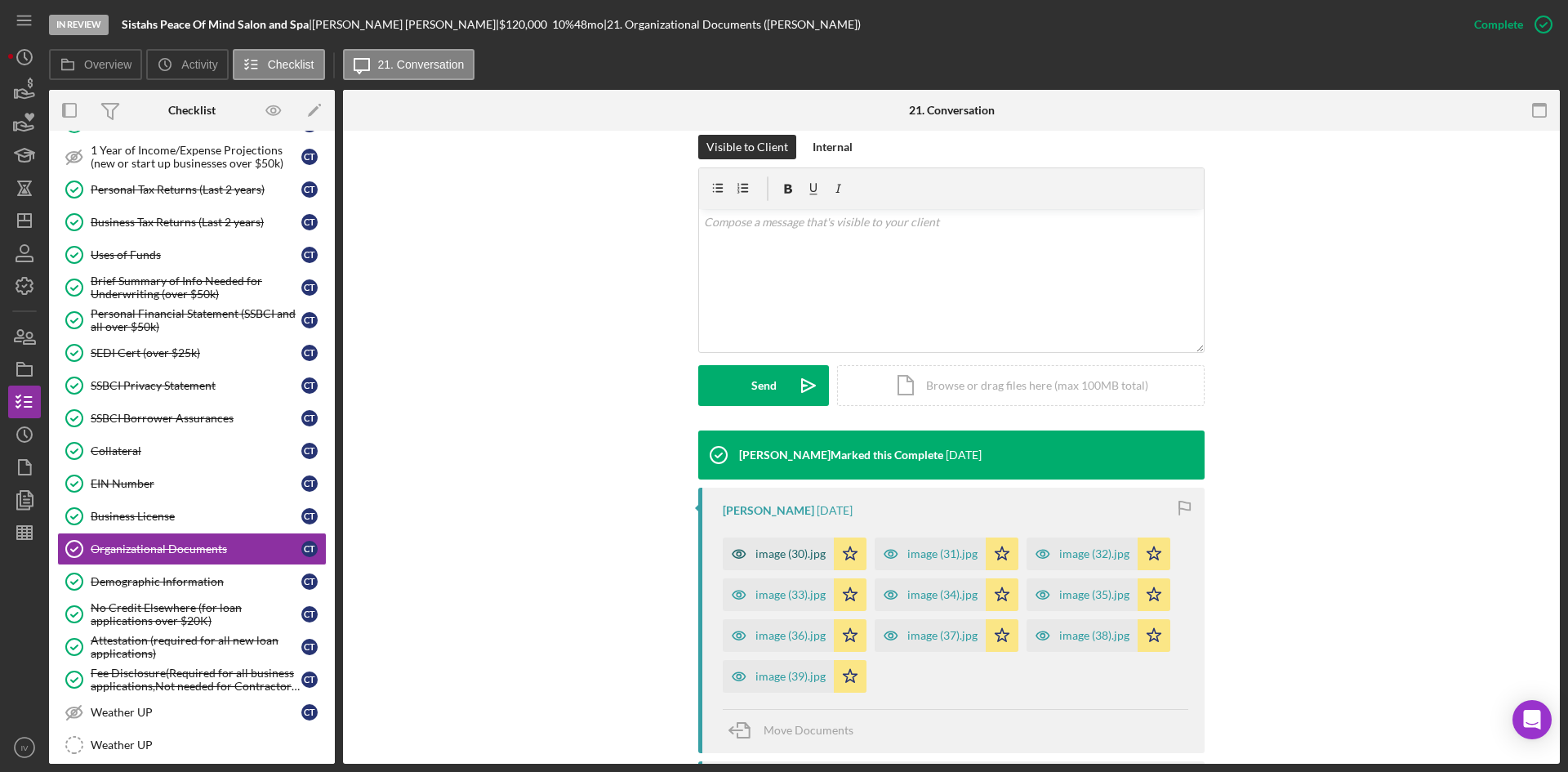
click at [809, 560] on div "image (30).jpg" at bounding box center [777, 553] width 111 height 33
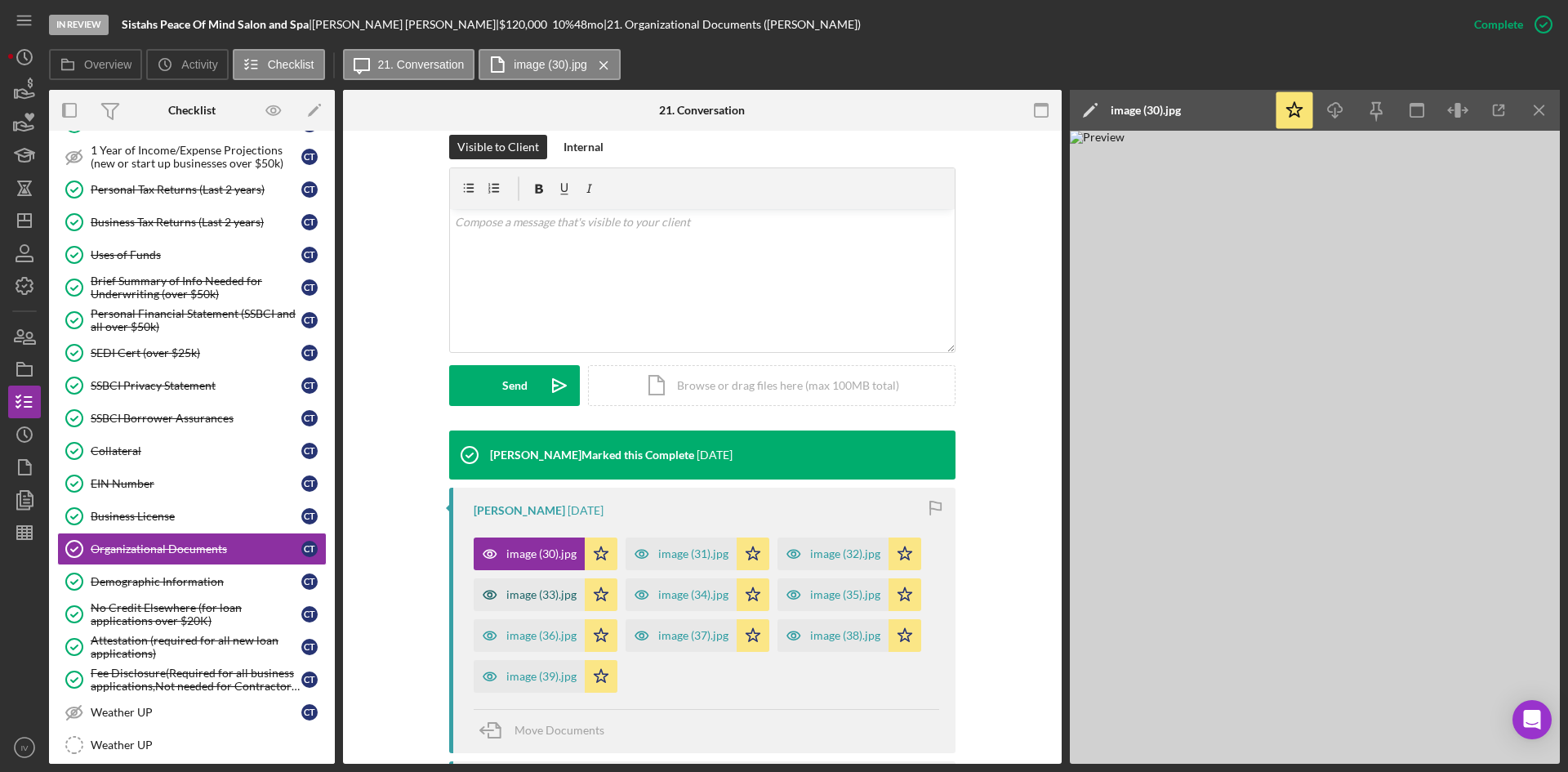
click at [531, 598] on div "image (33).jpg" at bounding box center [541, 594] width 70 height 13
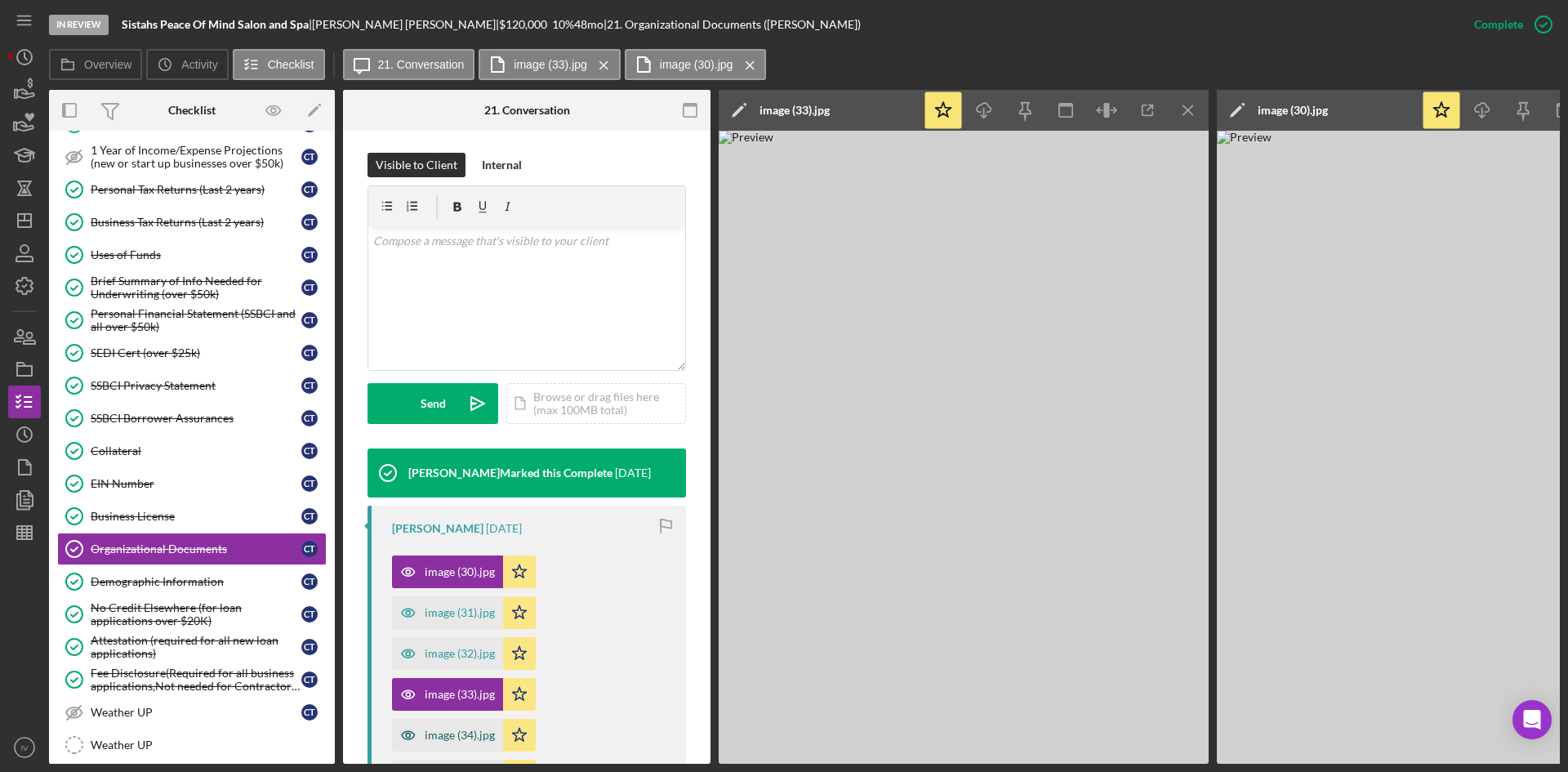
click at [444, 739] on div "image (34).jpg" at bounding box center [459, 735] width 70 height 13
click at [470, 649] on div "image (32).jpg" at bounding box center [459, 653] width 70 height 13
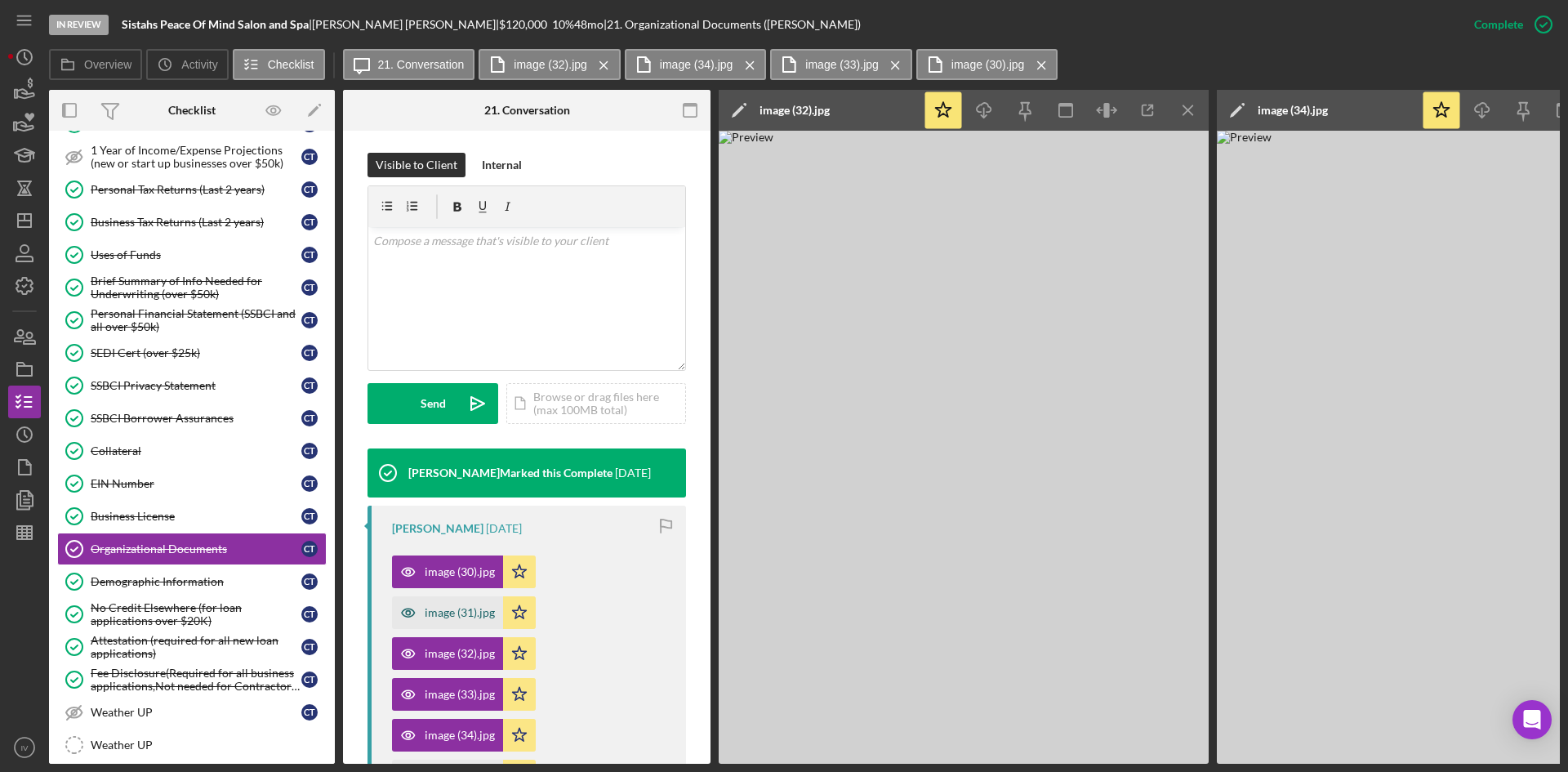
click at [455, 601] on div "image (31).jpg" at bounding box center [447, 612] width 111 height 33
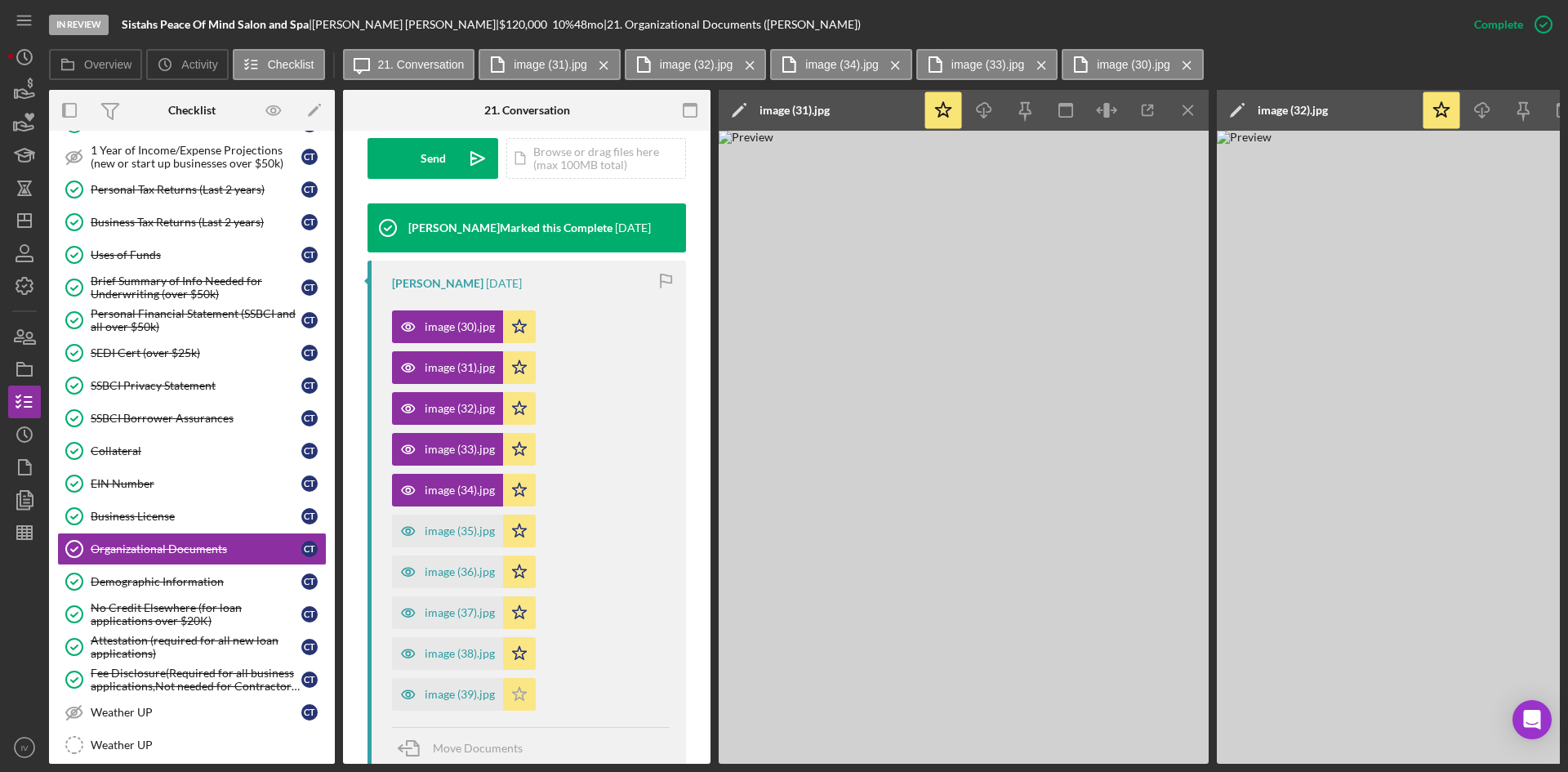
scroll to position [571, 0]
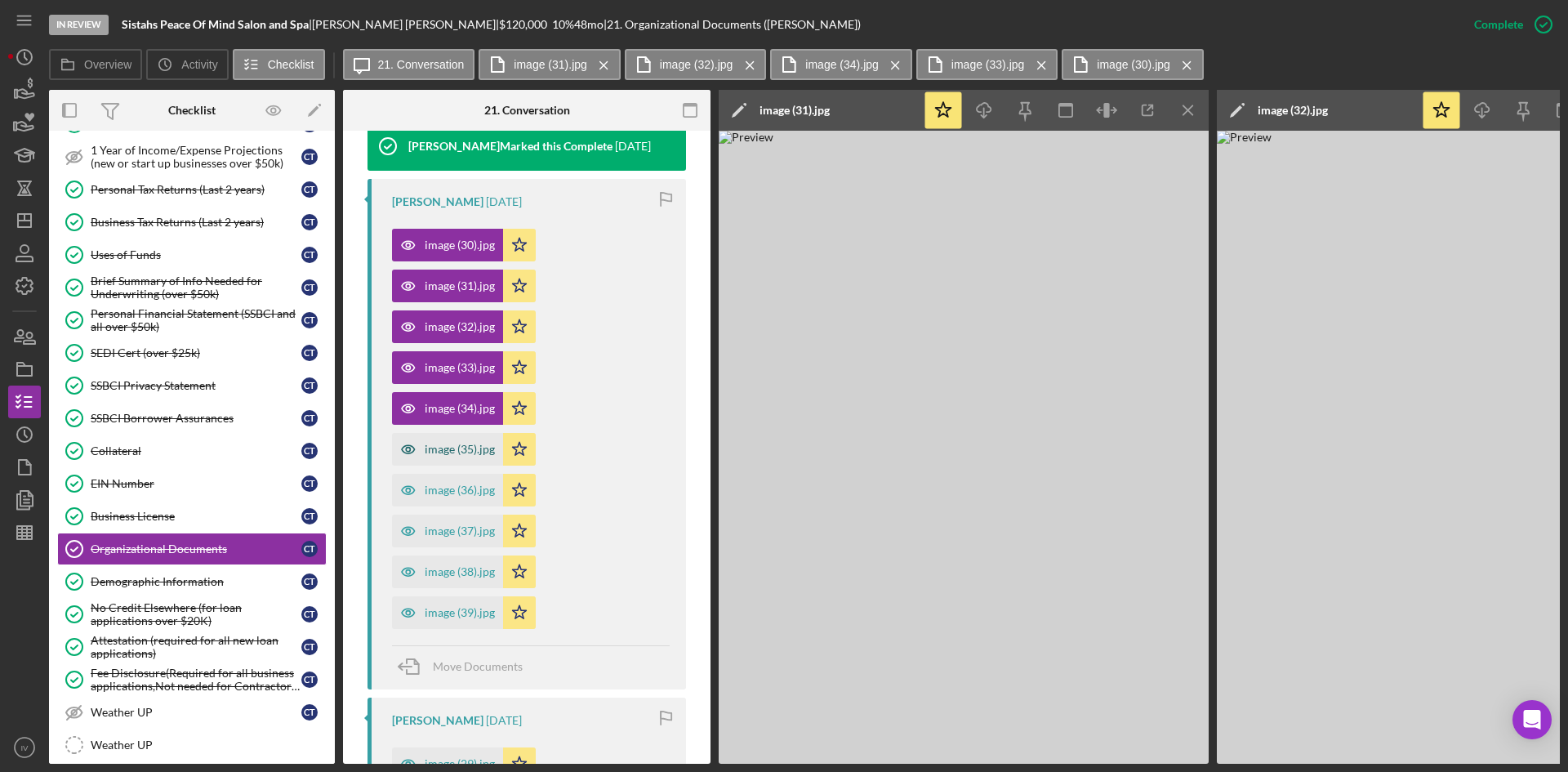
click at [434, 453] on div "image (35).jpg" at bounding box center [459, 449] width 70 height 13
click at [447, 494] on div "image (36).jpg" at bounding box center [459, 489] width 70 height 13
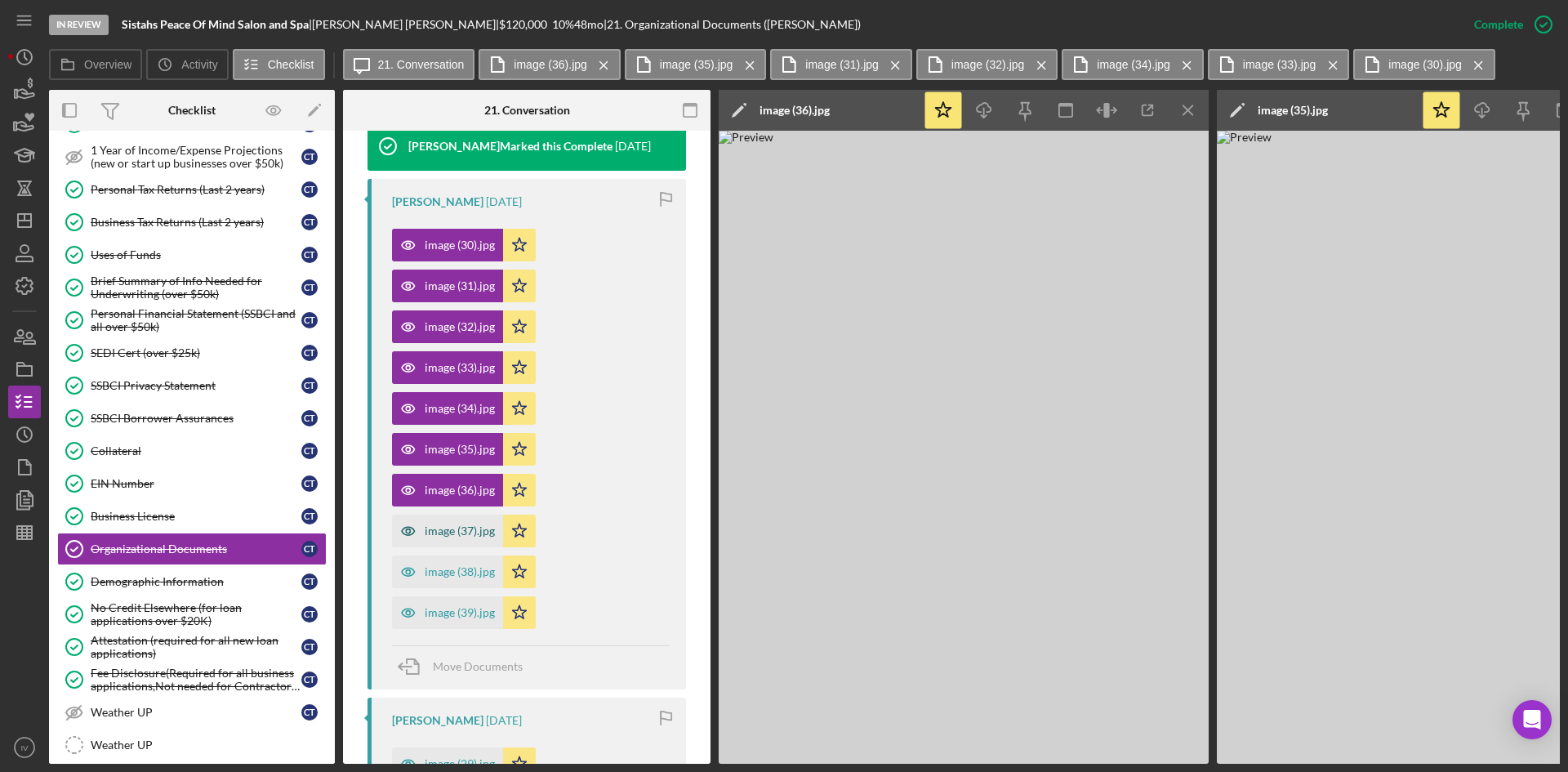
click at [456, 530] on div "image (37).jpg" at bounding box center [459, 530] width 70 height 13
click at [466, 555] on div "image (38).jpg" at bounding box center [447, 571] width 111 height 33
click at [461, 585] on div "image (38).jpg" at bounding box center [447, 571] width 111 height 33
click at [448, 608] on div "image (39).jpg" at bounding box center [459, 612] width 70 height 13
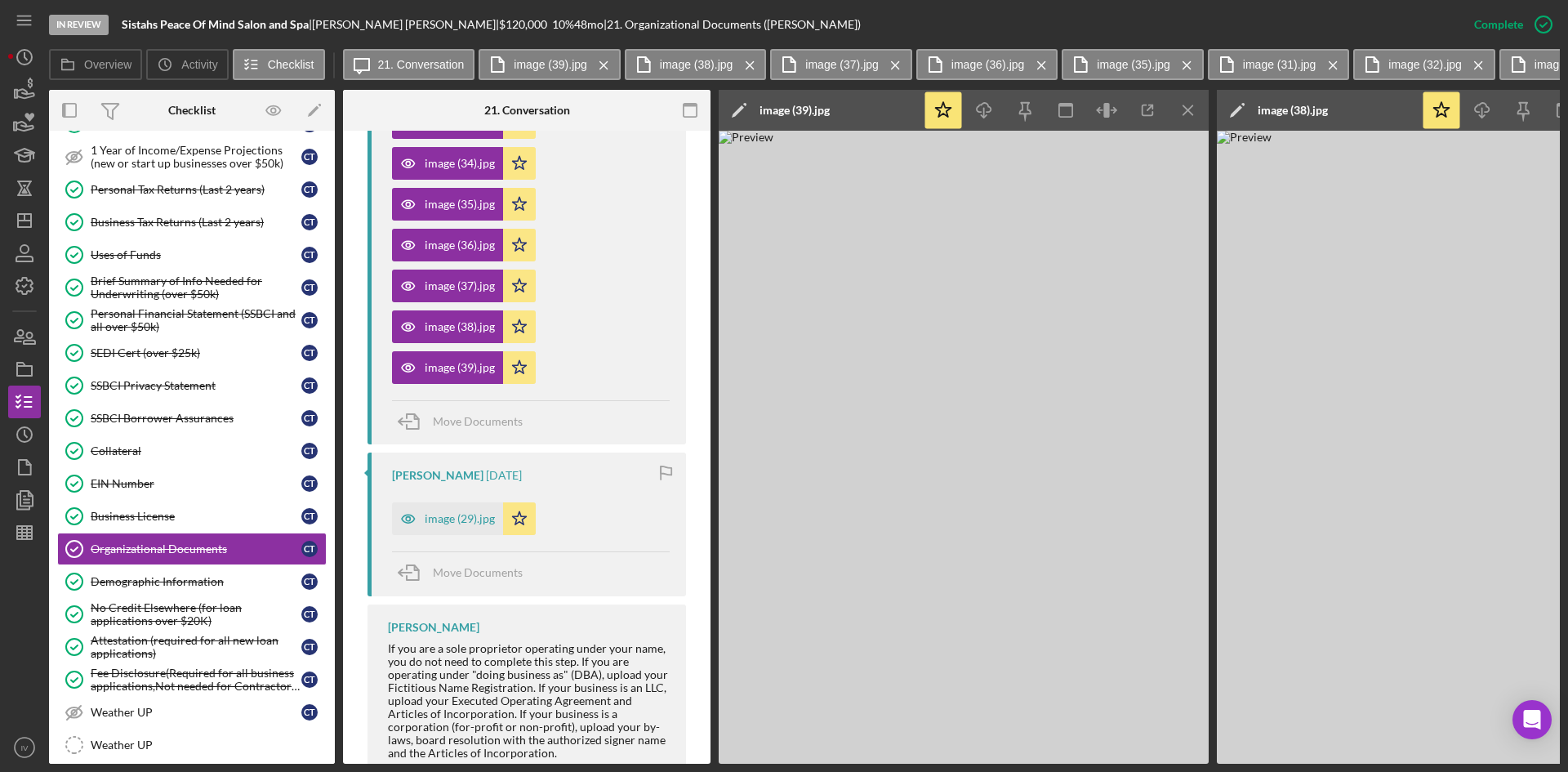
scroll to position [871, 0]
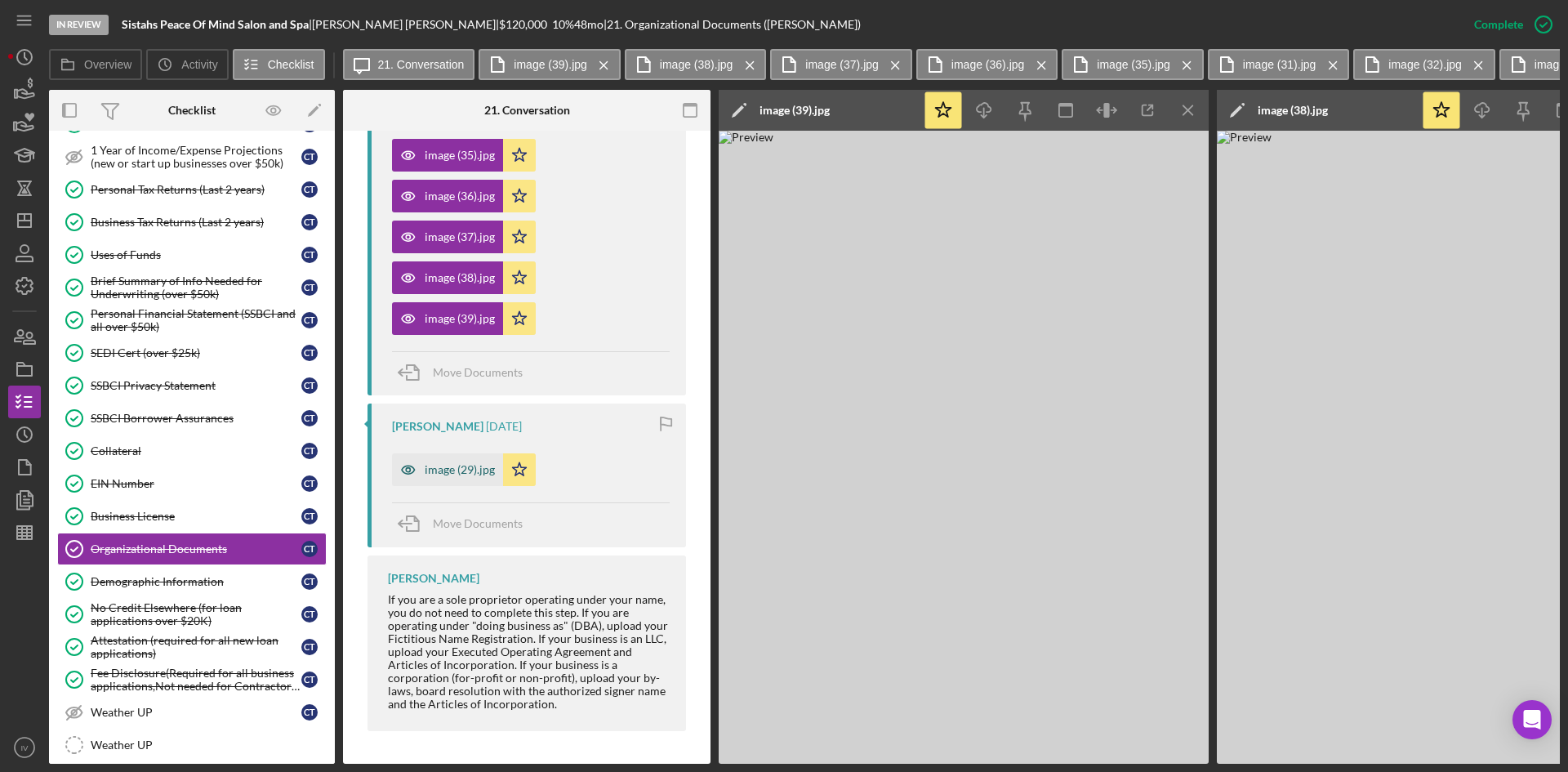
click at [438, 453] on div "image (29).jpg" at bounding box center [447, 469] width 111 height 33
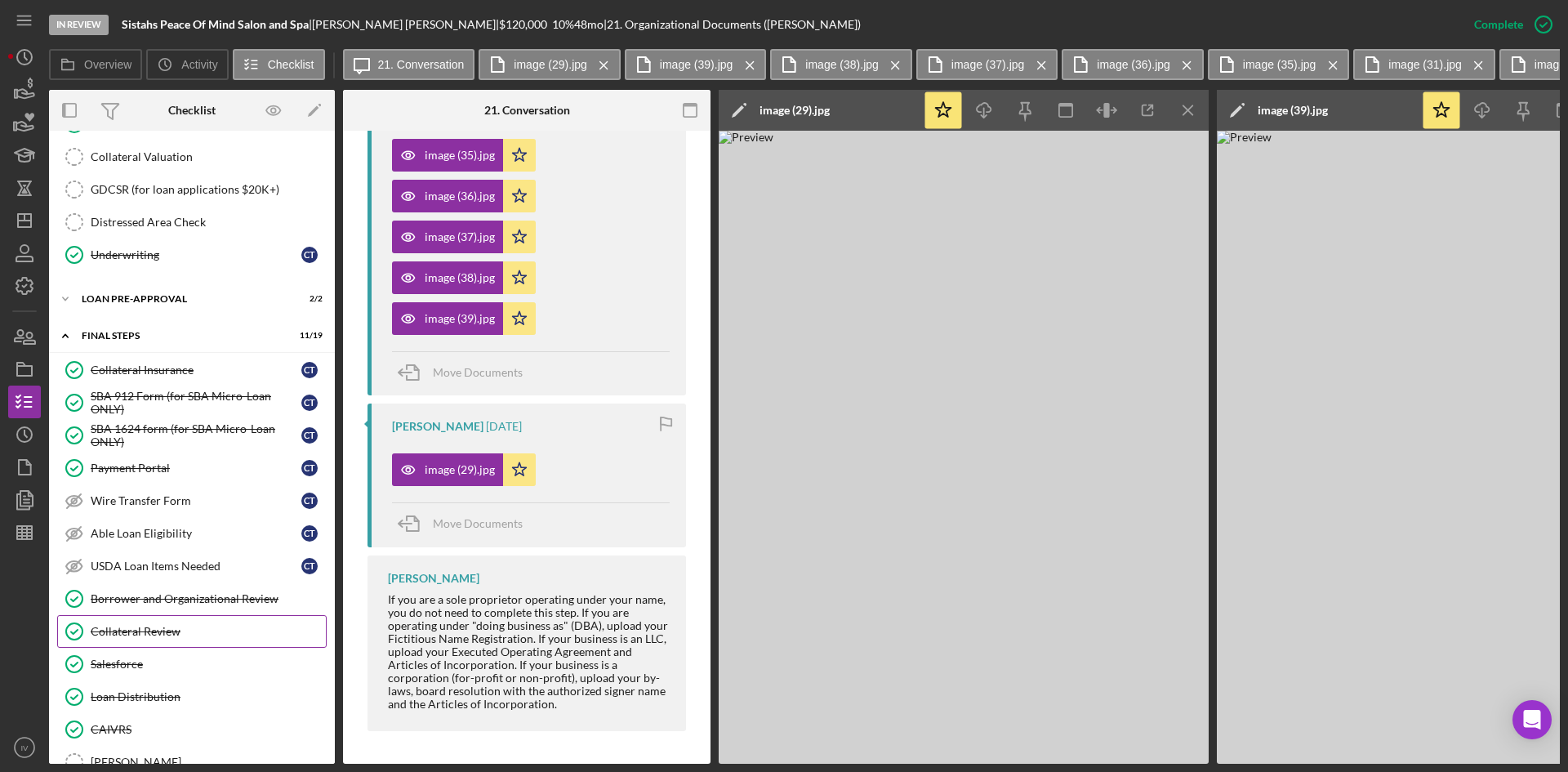
scroll to position [1493, 0]
